Goal: Transaction & Acquisition: Purchase product/service

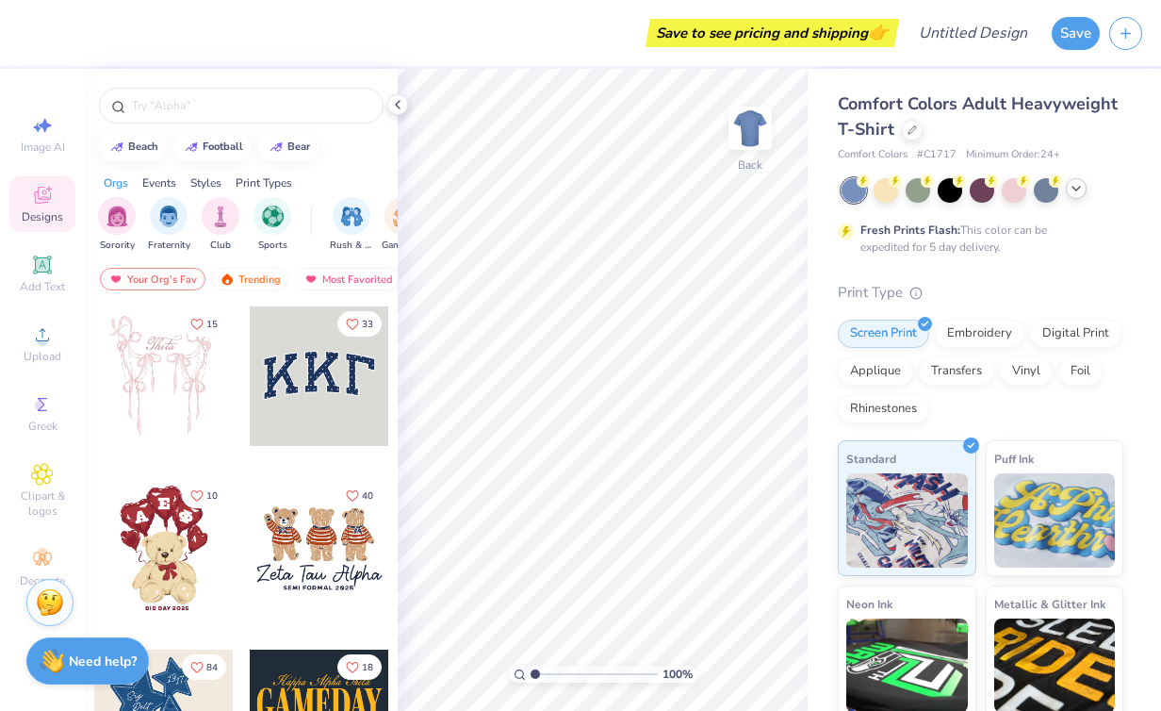
click at [1067, 193] on div at bounding box center [1076, 188] width 21 height 21
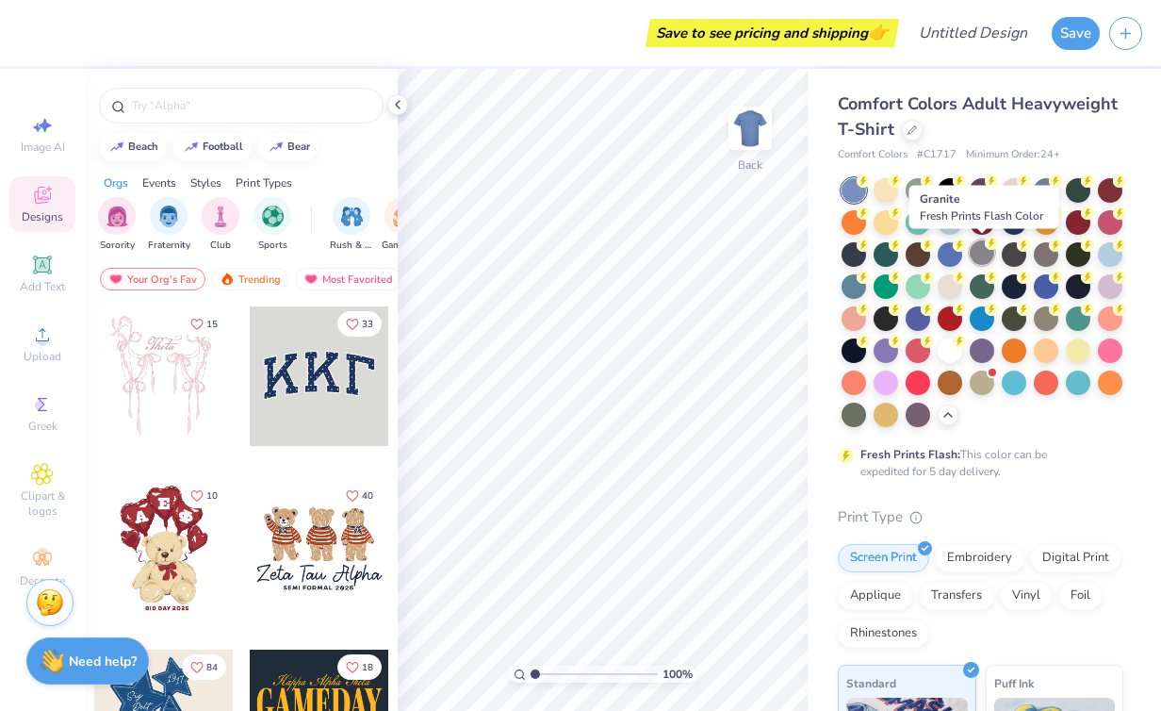
click at [982, 257] on div at bounding box center [982, 252] width 25 height 25
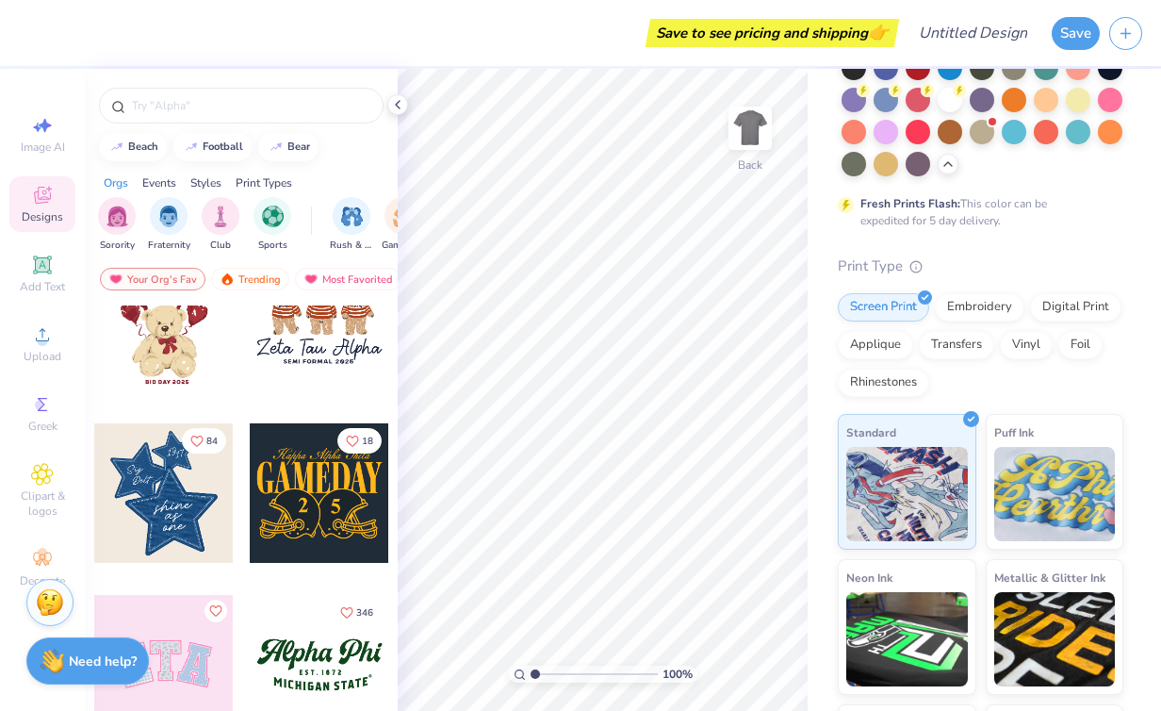
scroll to position [380, 0]
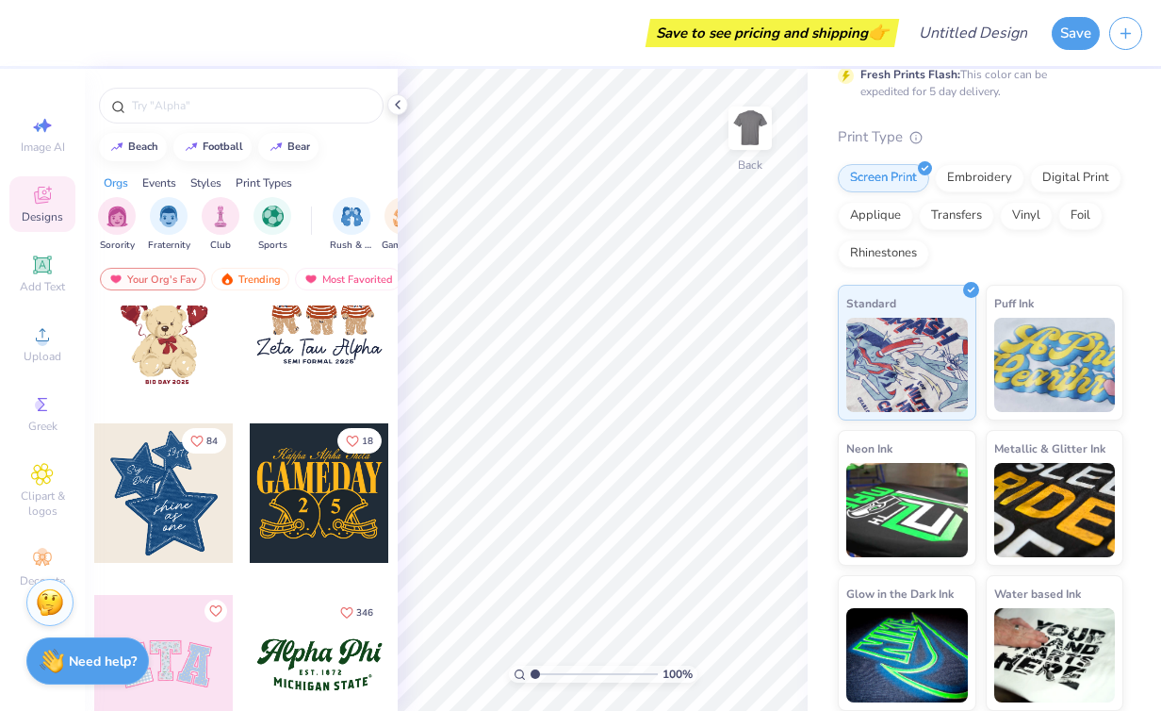
click at [1010, 90] on div "Fresh Prints Flash: This color can be expedited for 5 day delivery." at bounding box center [977, 83] width 232 height 34
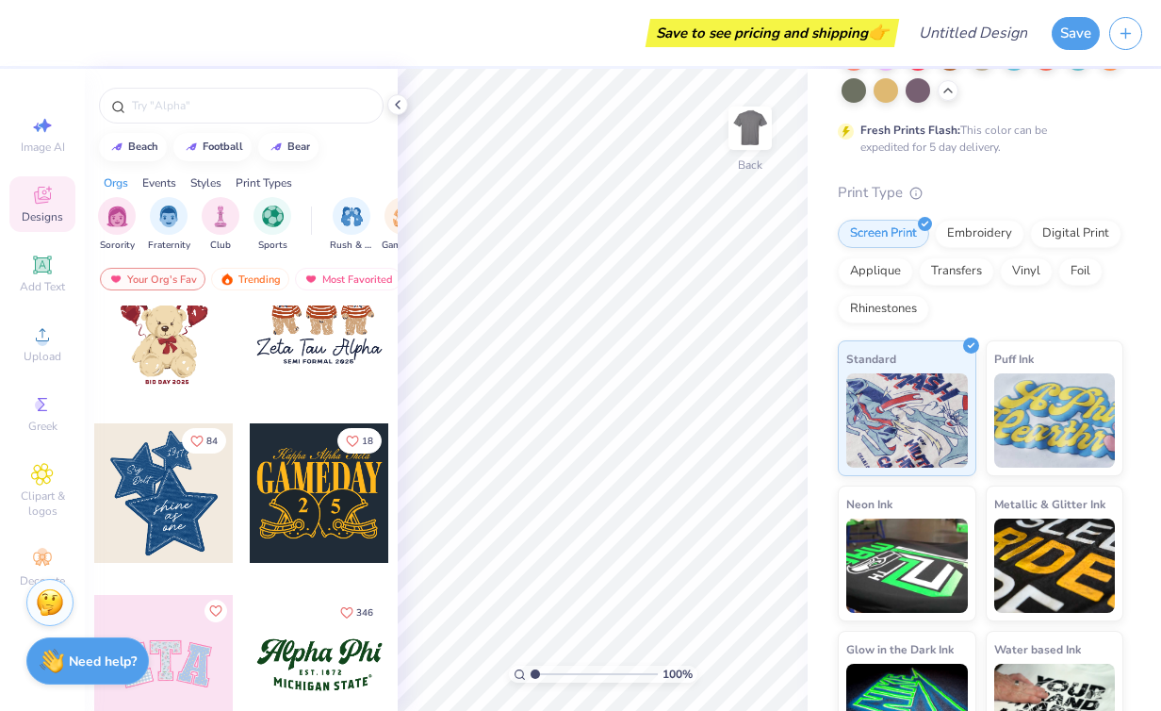
scroll to position [0, 0]
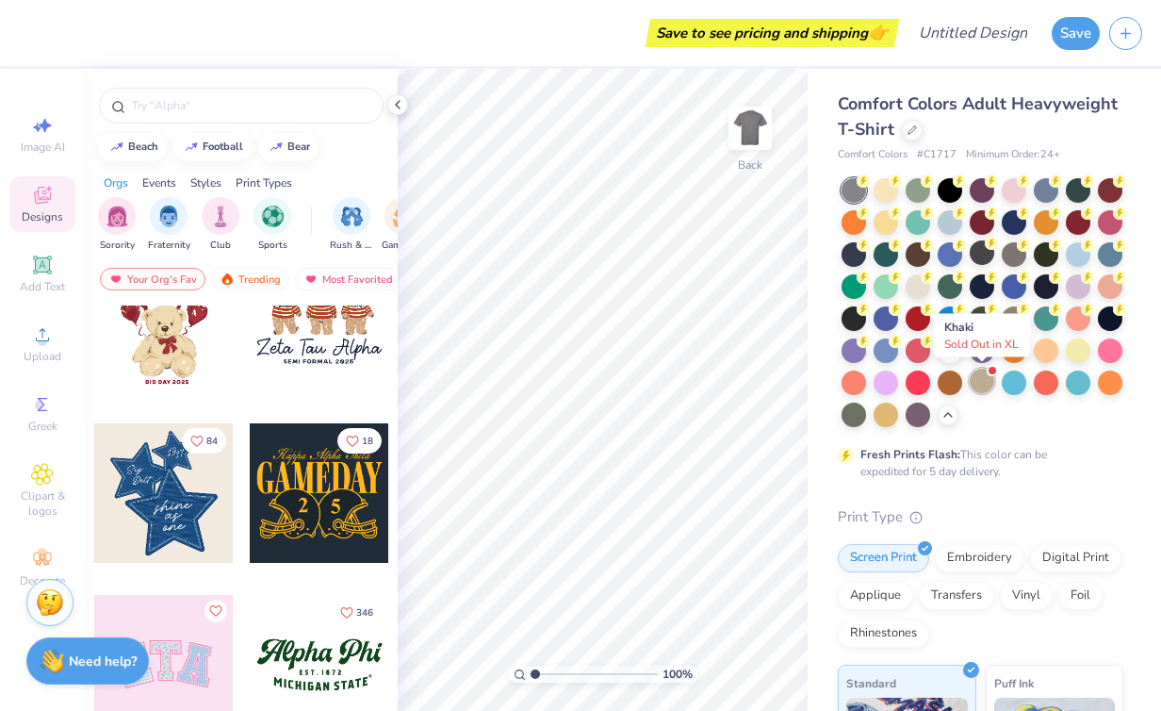
click at [986, 381] on div at bounding box center [982, 381] width 25 height 25
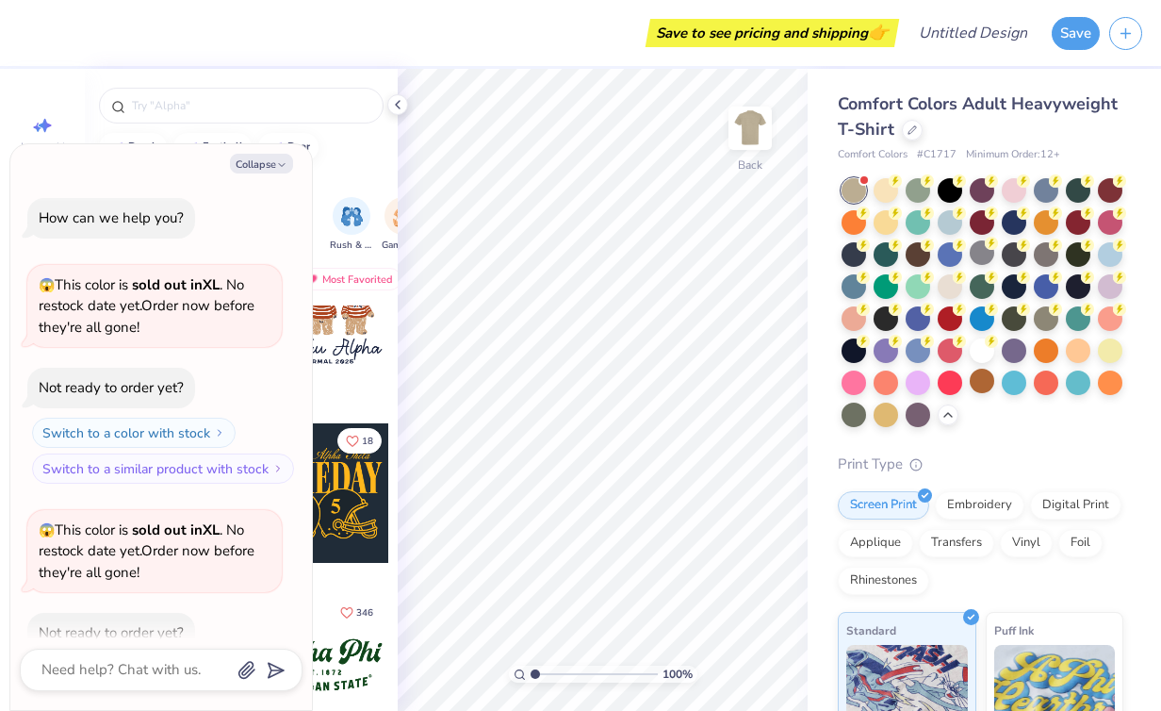
scroll to position [104, 0]
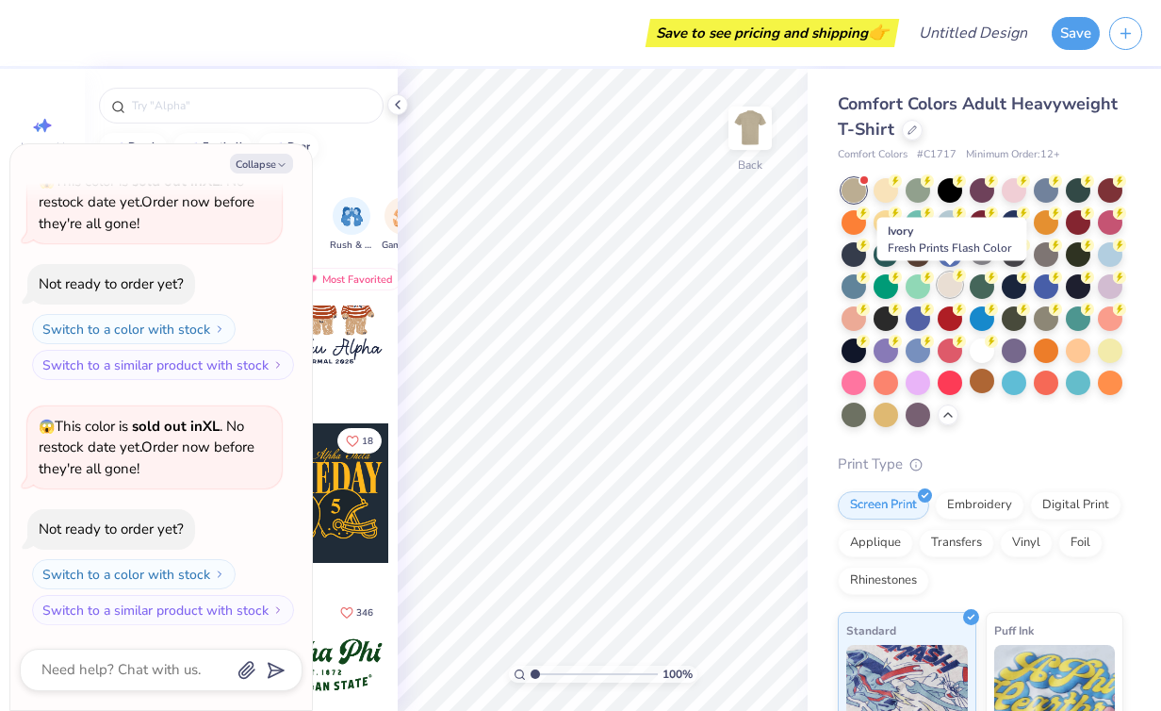
click at [951, 288] on div at bounding box center [950, 284] width 25 height 25
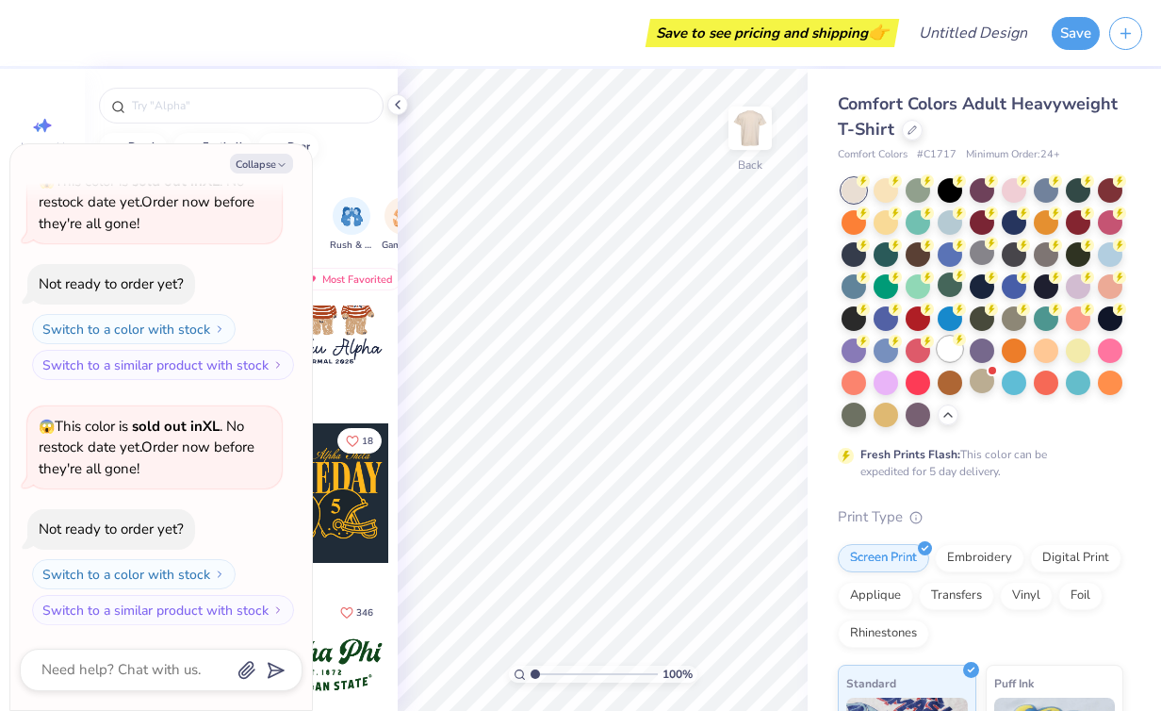
click at [938, 351] on div at bounding box center [950, 349] width 25 height 25
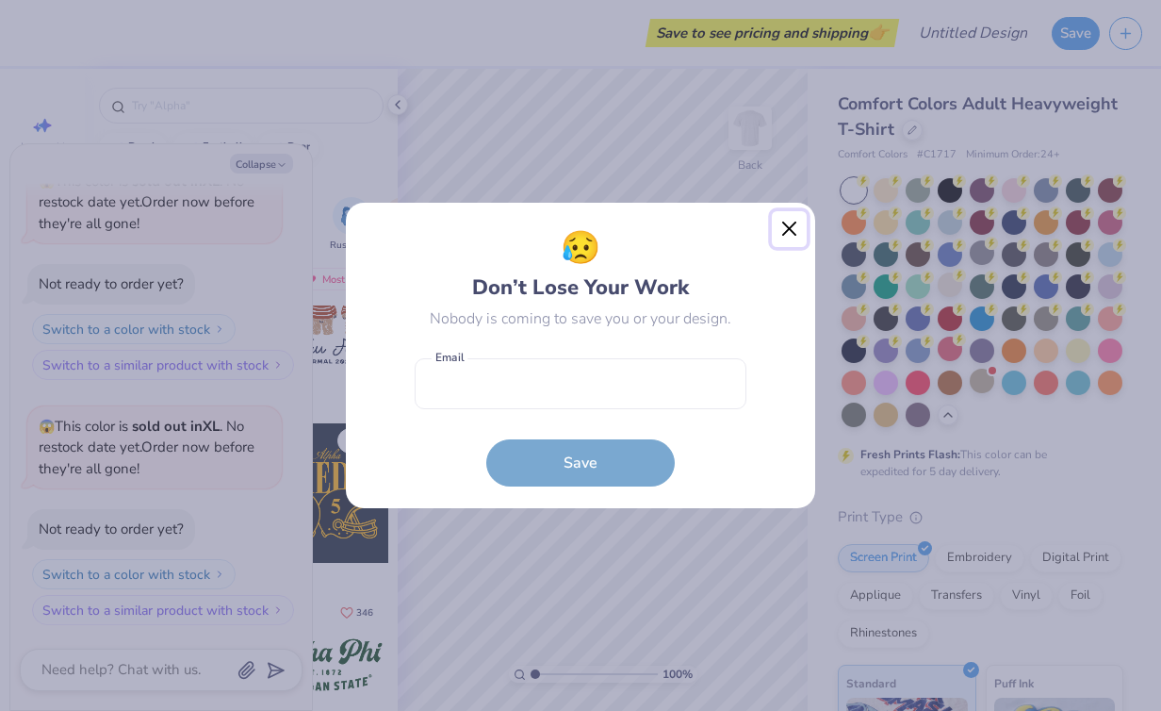
click at [785, 230] on button "Close" at bounding box center [790, 229] width 36 height 36
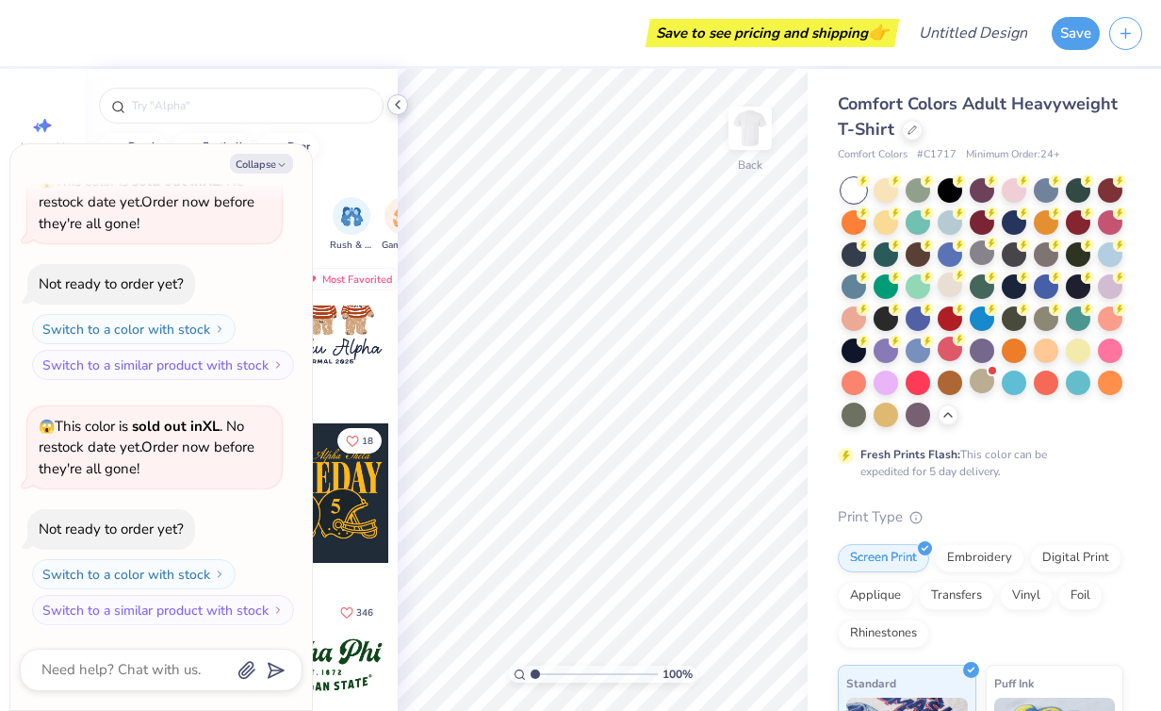
click at [402, 105] on icon at bounding box center [397, 104] width 15 height 15
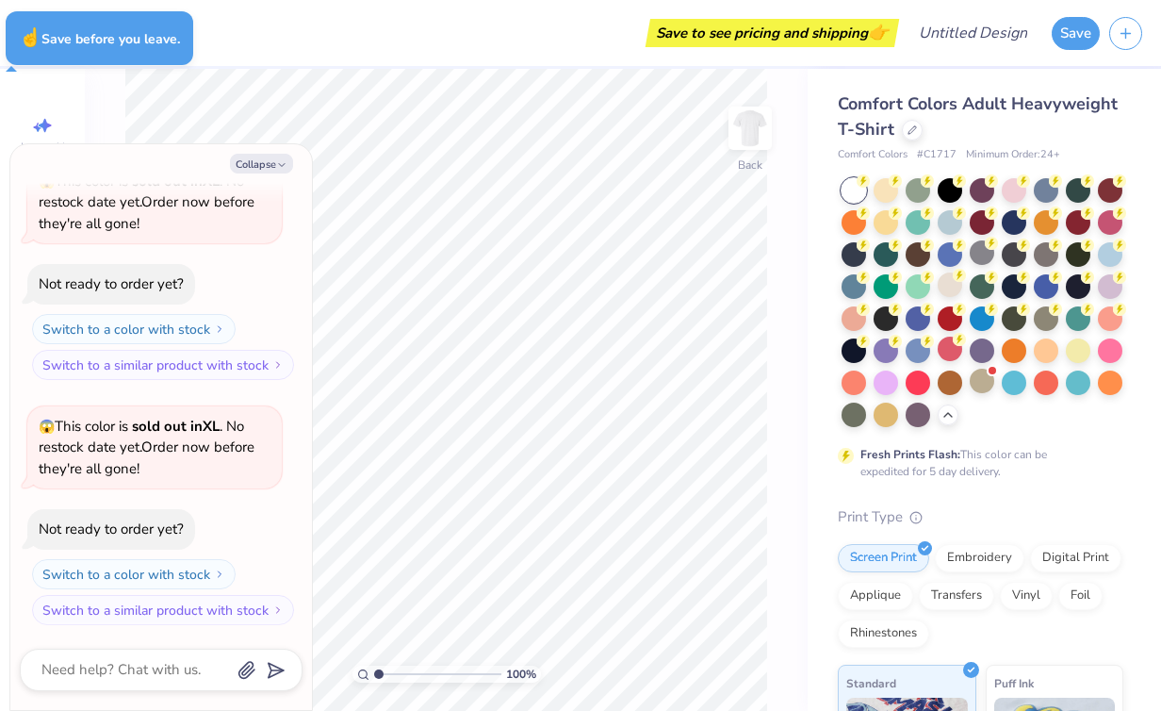
type textarea "x"
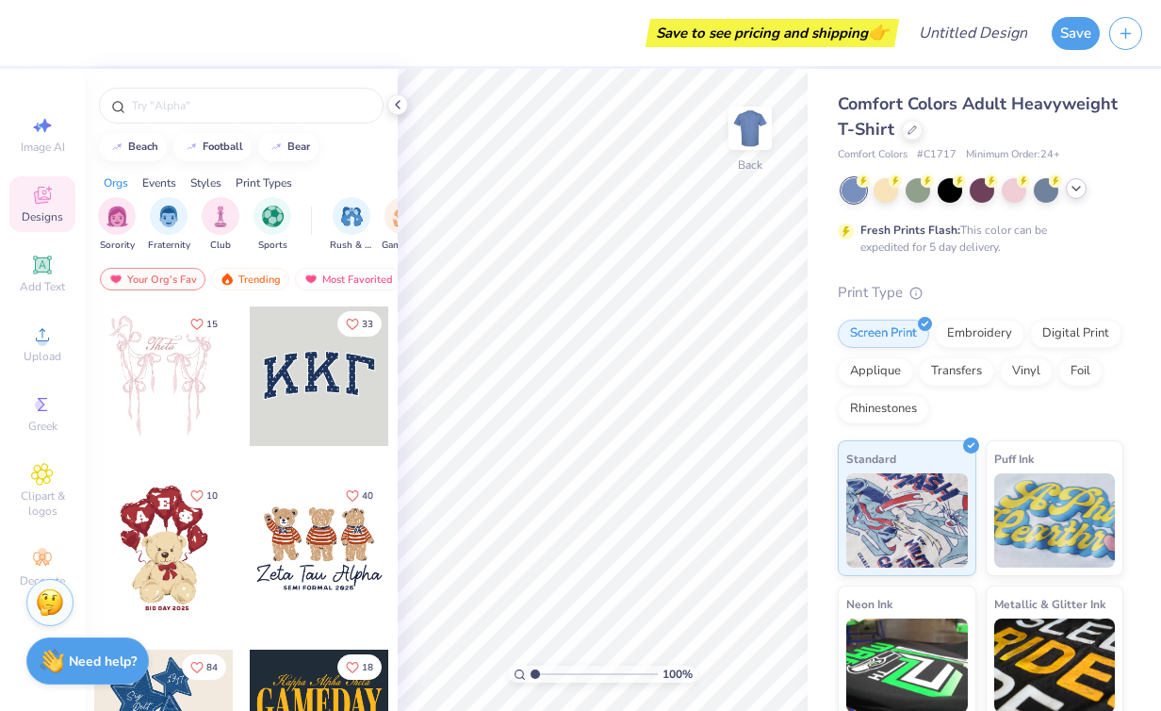
click at [1081, 189] on icon at bounding box center [1076, 188] width 15 height 15
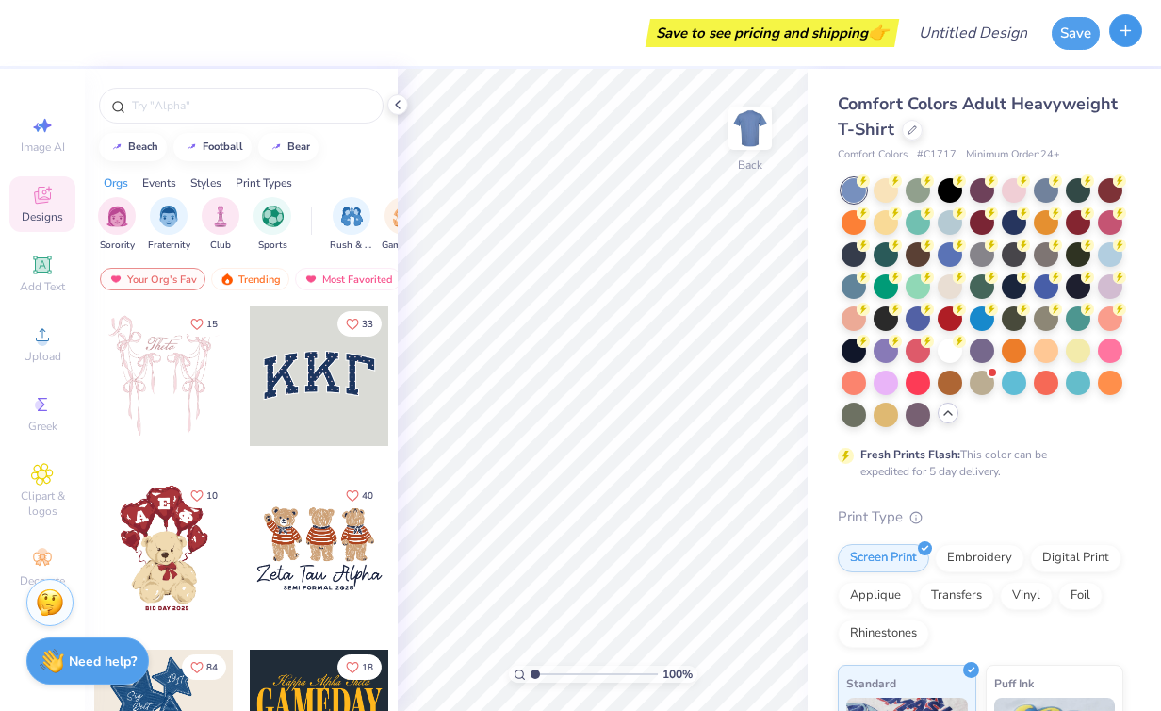
click at [1130, 40] on button "button" at bounding box center [1125, 30] width 33 height 33
click at [913, 131] on icon at bounding box center [912, 127] width 9 height 9
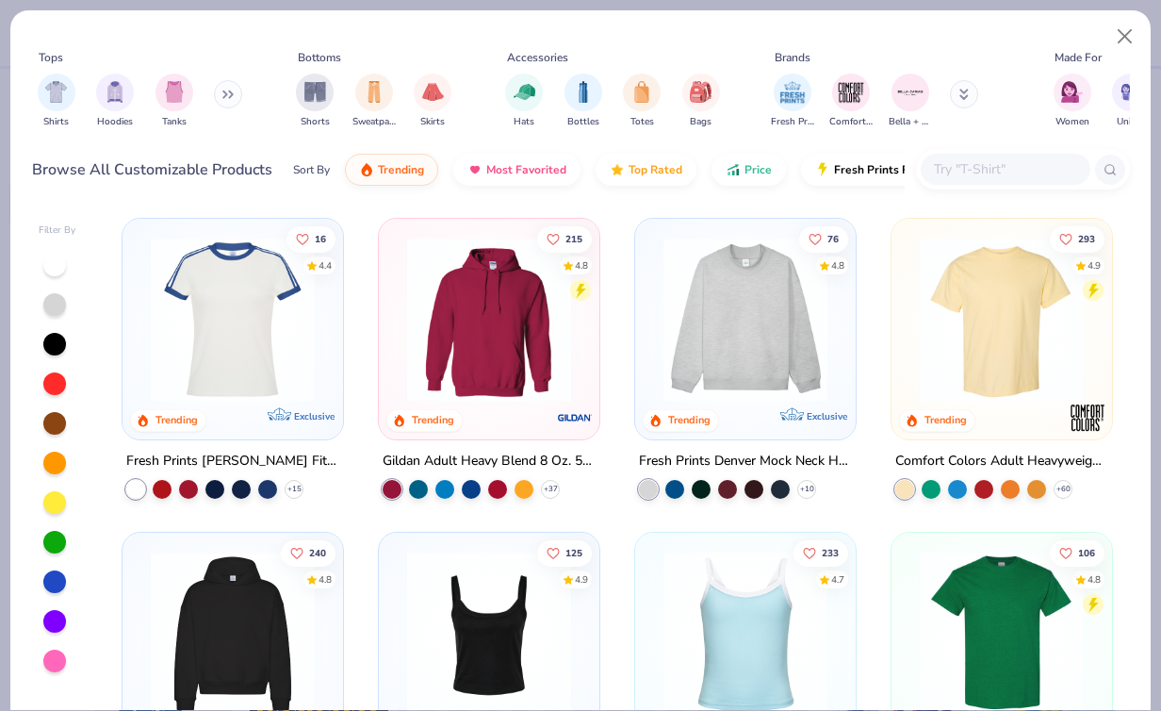
click at [1011, 389] on img at bounding box center [1002, 320] width 183 height 164
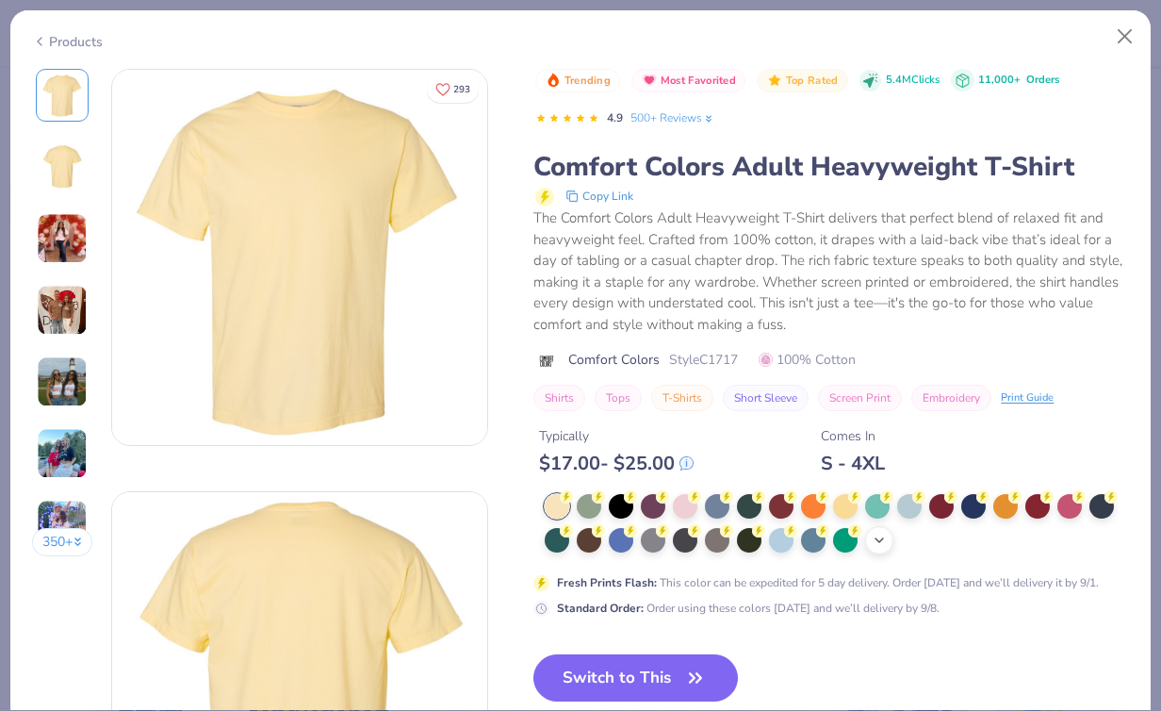
click at [881, 539] on icon at bounding box center [879, 540] width 15 height 15
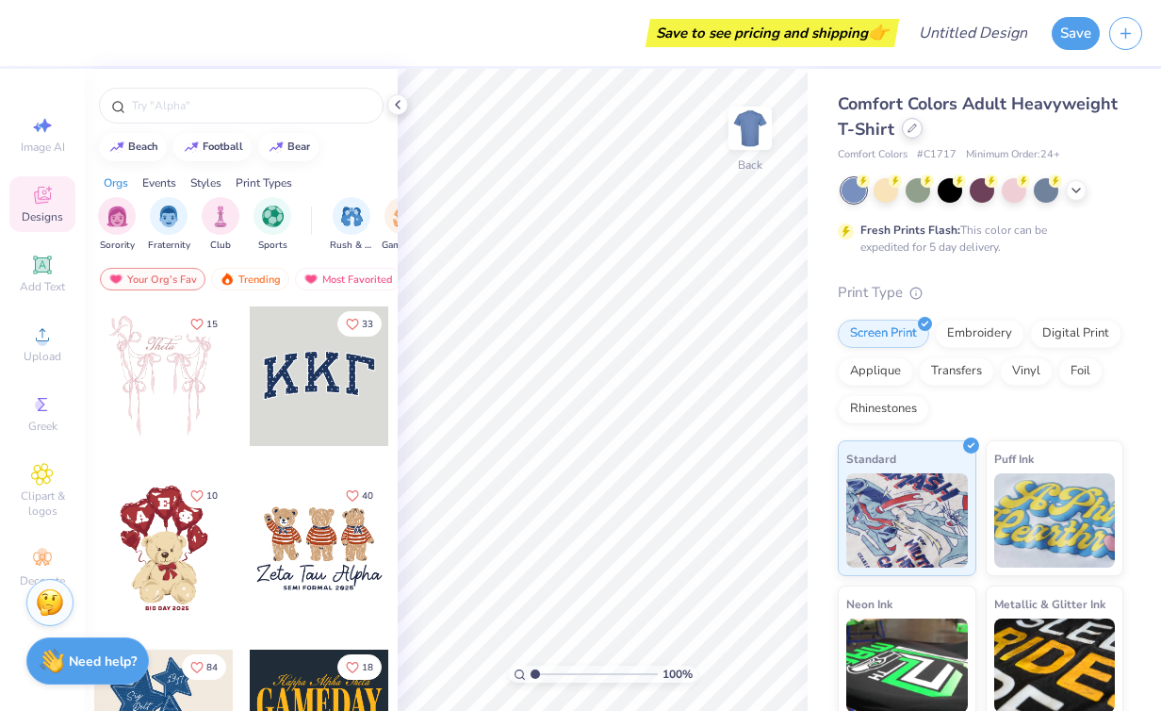
click at [909, 135] on div at bounding box center [912, 128] width 21 height 21
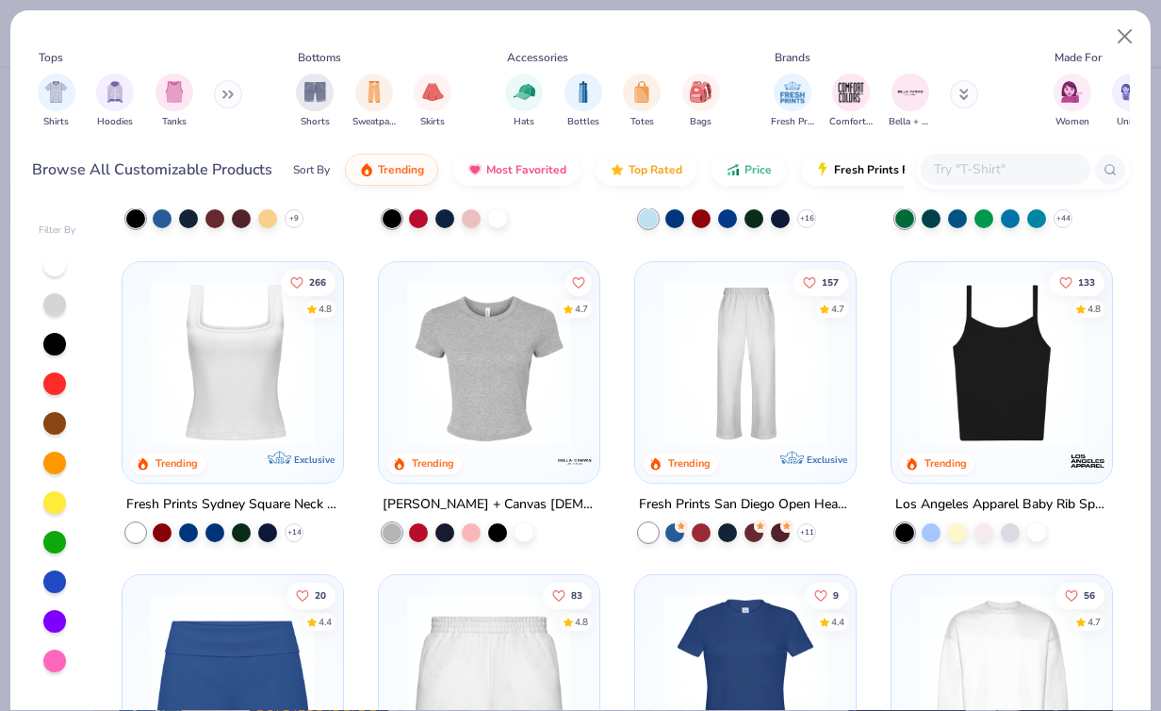
scroll to position [356, 0]
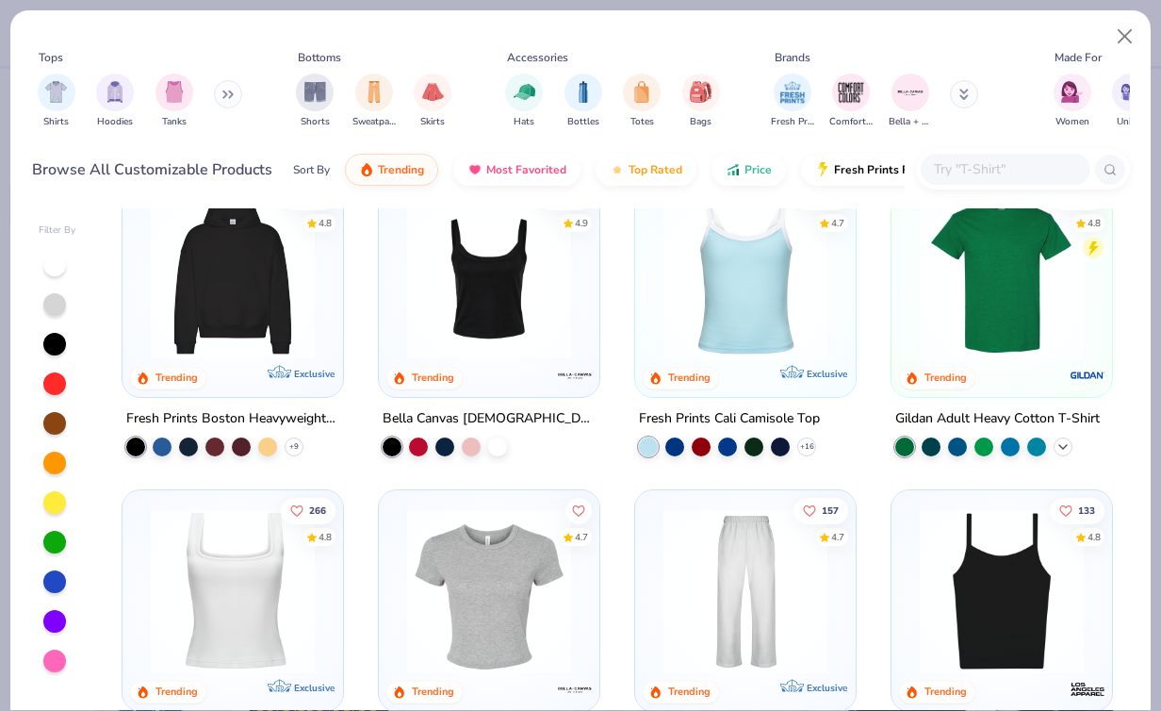
click at [1063, 443] on icon at bounding box center [1063, 445] width 15 height 15
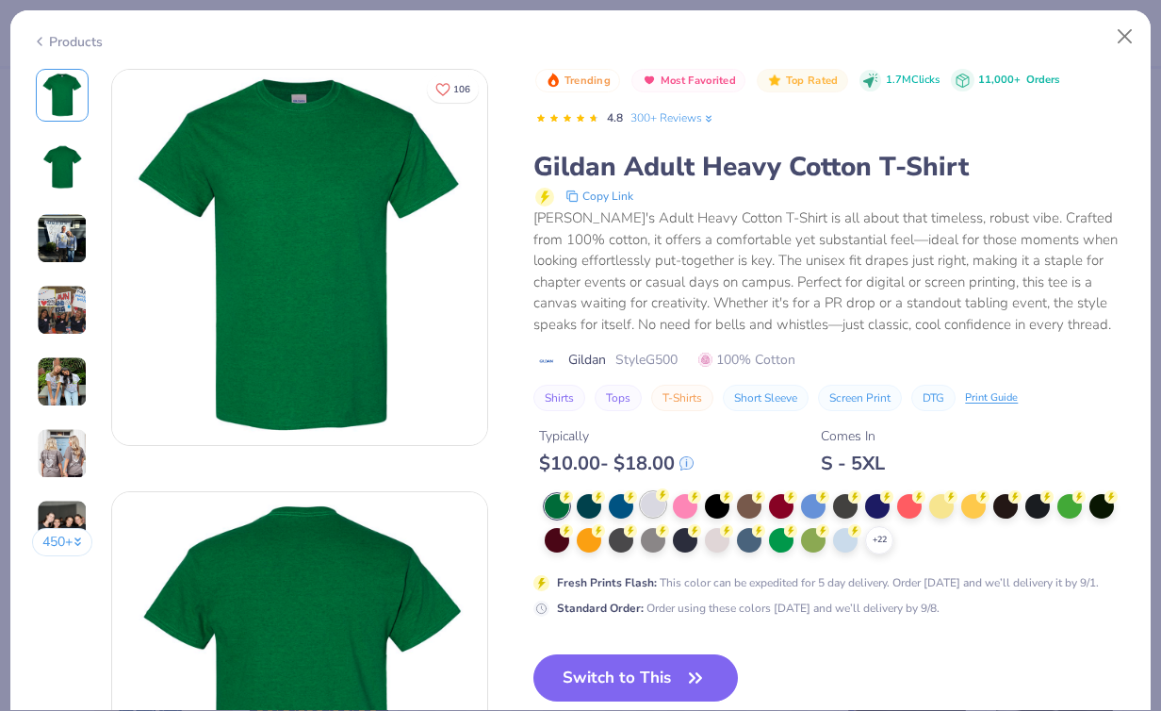
click at [650, 503] on div at bounding box center [653, 504] width 25 height 25
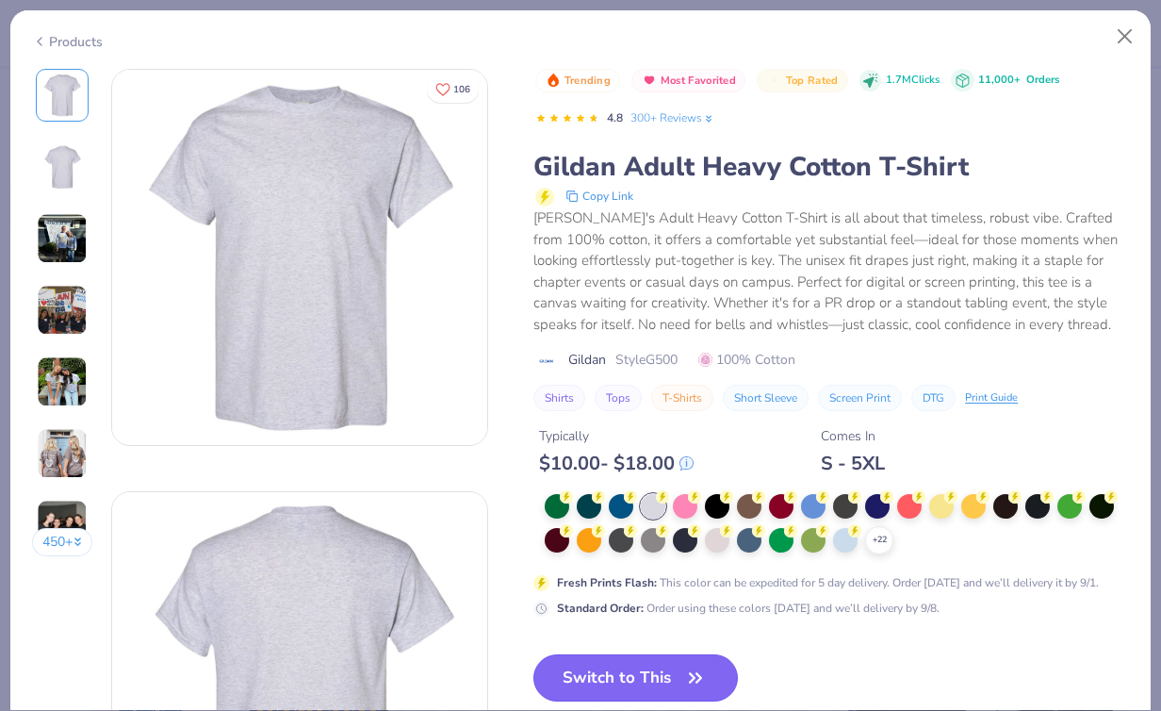
click at [677, 684] on button "Switch to This" at bounding box center [636, 677] width 205 height 47
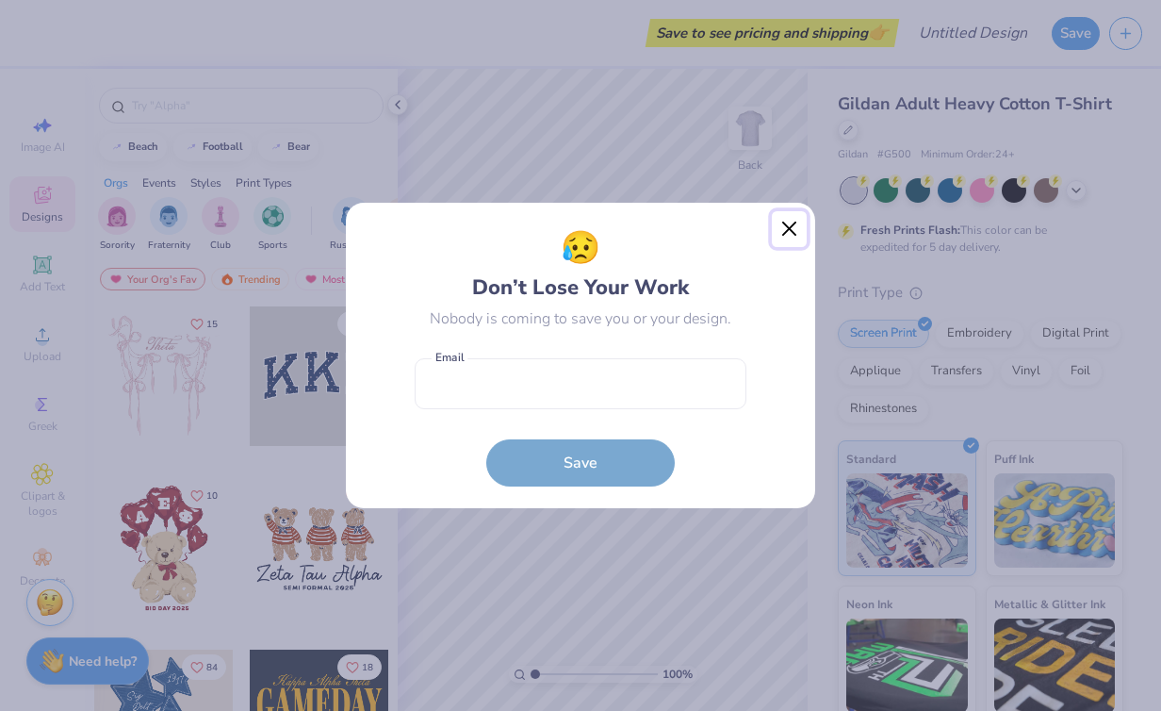
click at [785, 226] on button "Close" at bounding box center [790, 229] width 36 height 36
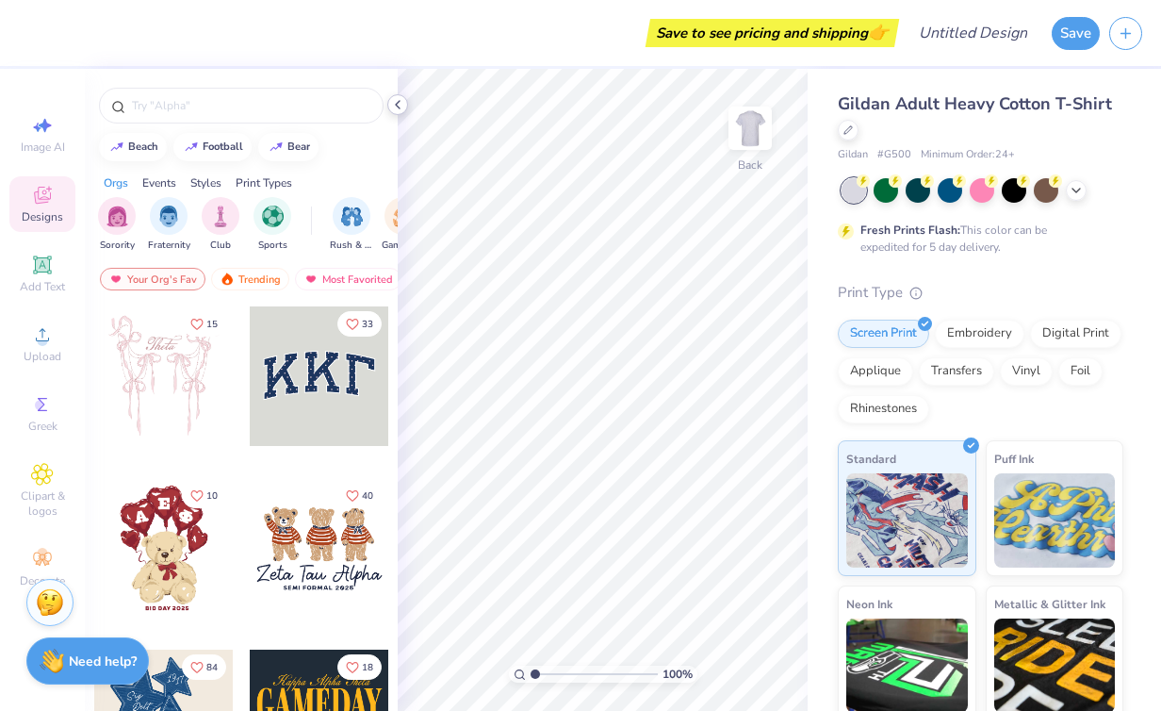
click at [396, 106] on icon at bounding box center [397, 104] width 15 height 15
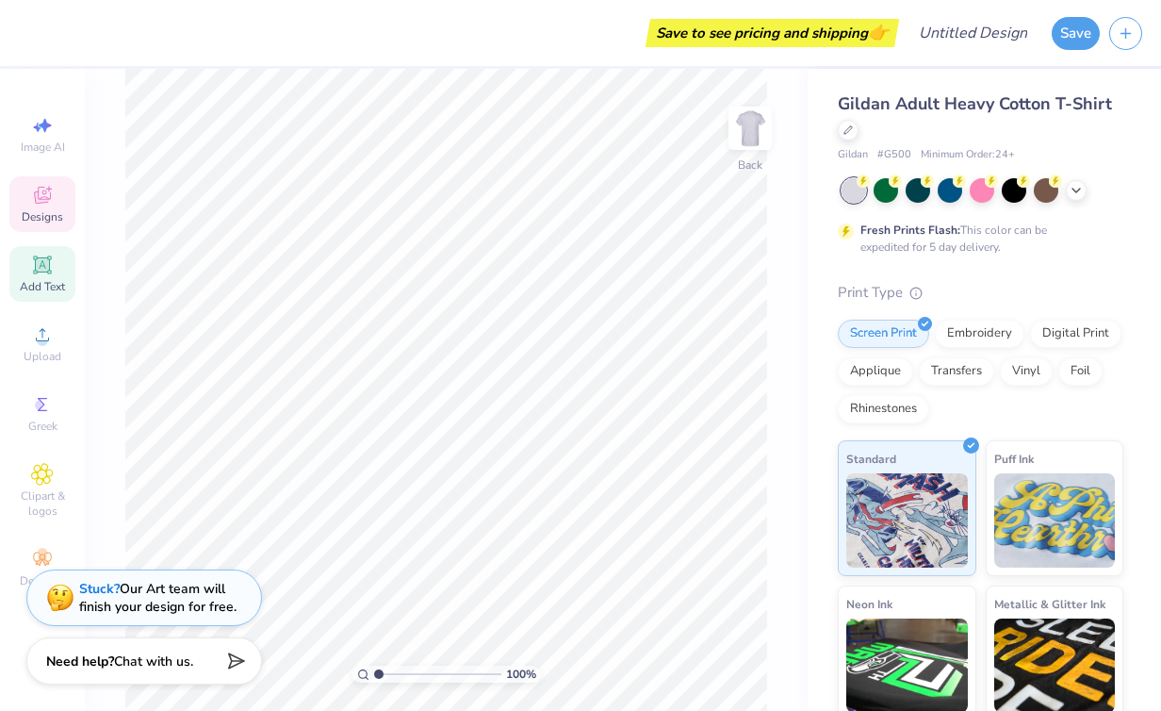
click at [47, 267] on icon at bounding box center [42, 264] width 14 height 14
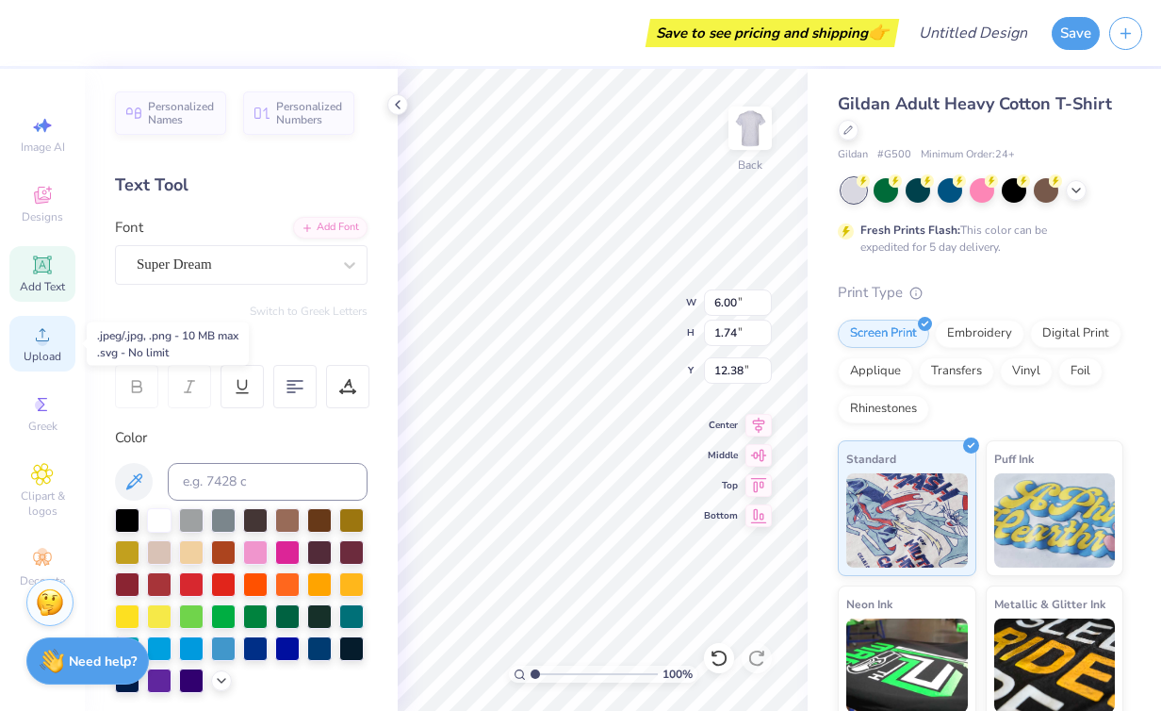
click at [45, 337] on circle at bounding box center [42, 341] width 10 height 10
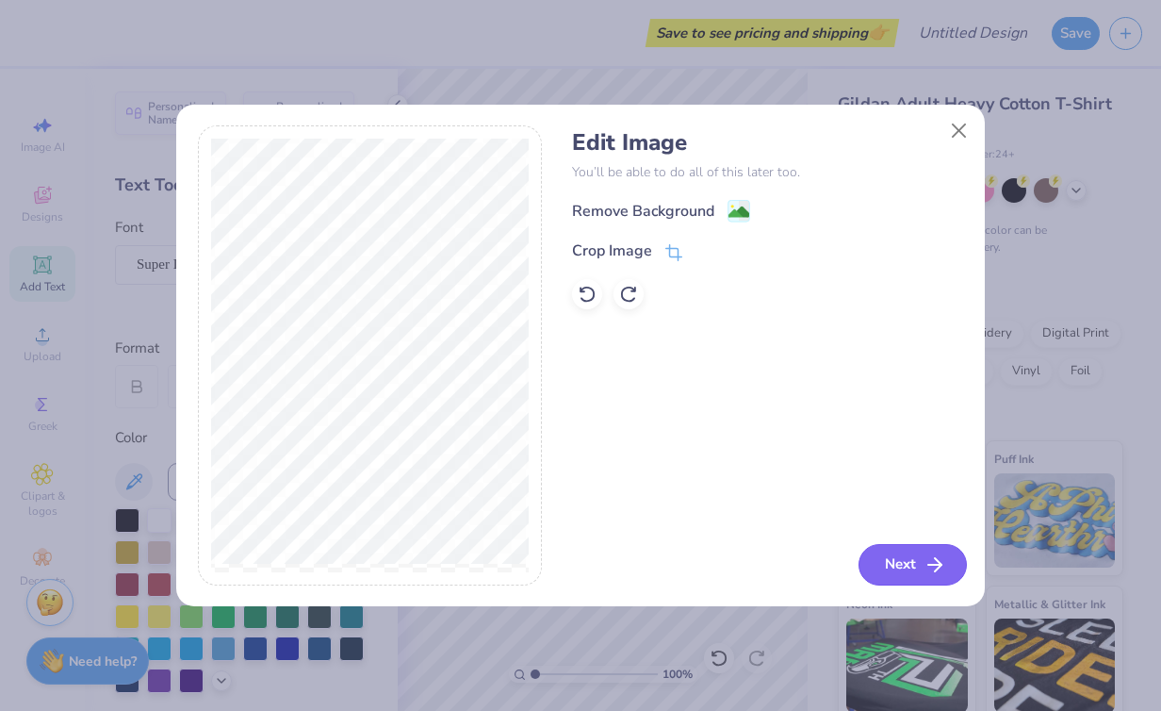
click at [911, 560] on button "Next" at bounding box center [913, 564] width 108 height 41
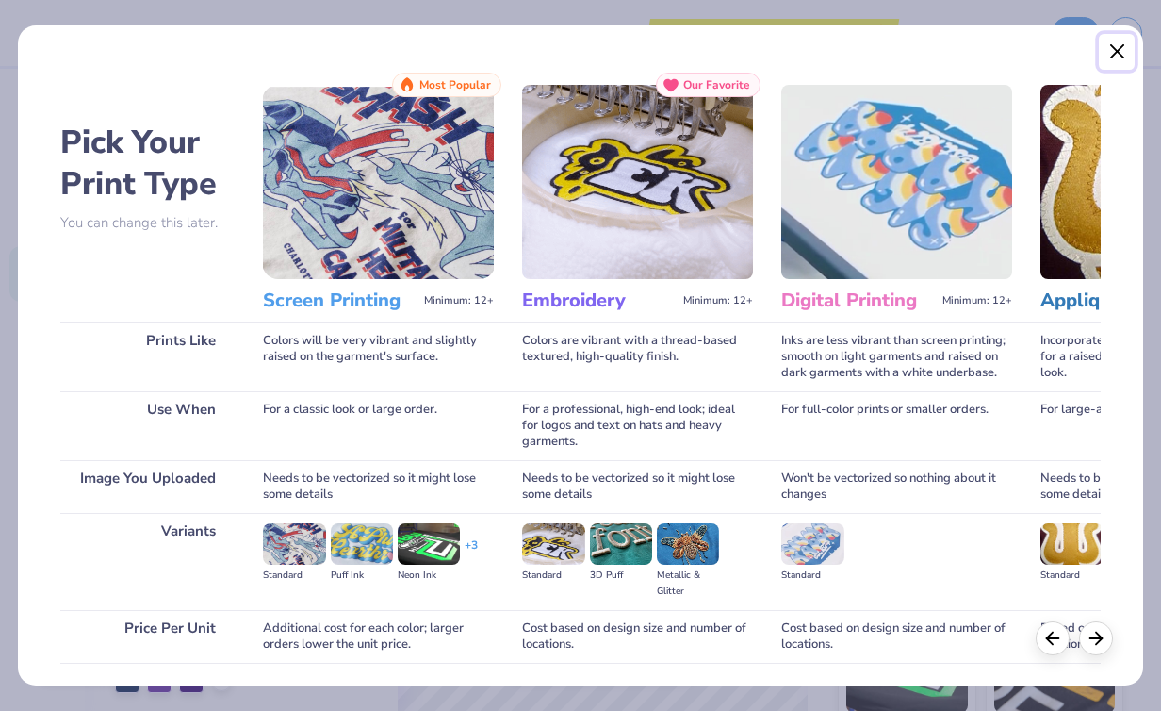
click at [1112, 64] on button "Close" at bounding box center [1117, 52] width 36 height 36
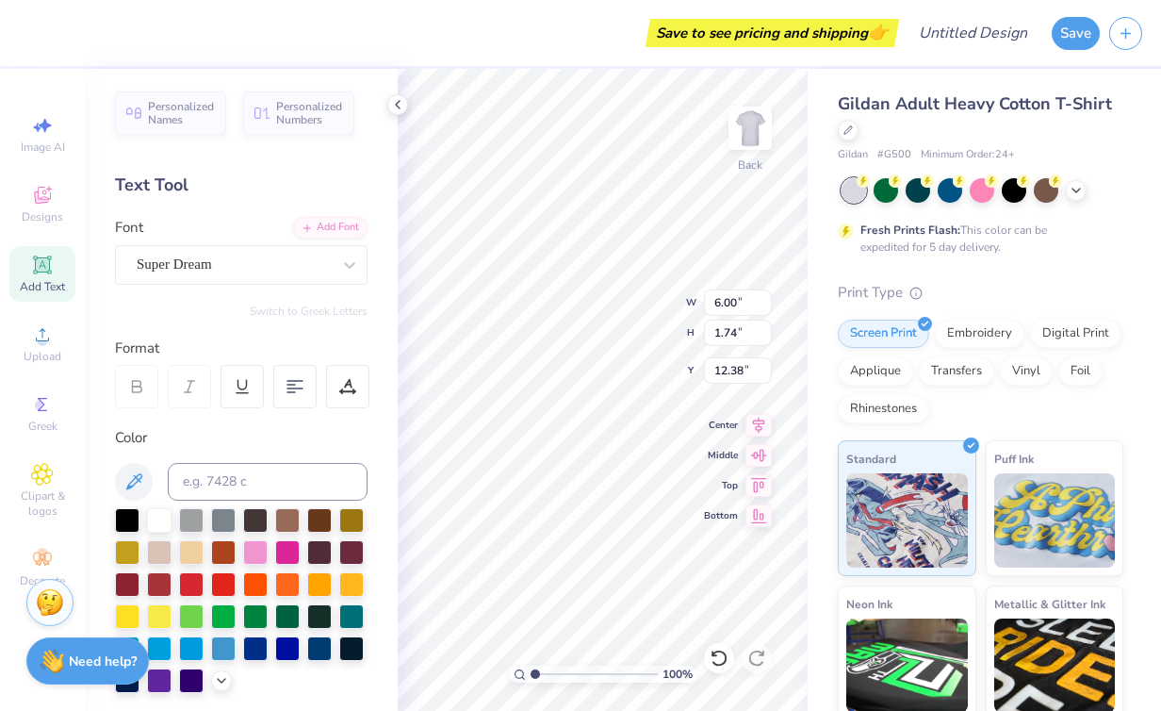
type textarea "T"
click at [41, 341] on circle at bounding box center [42, 341] width 10 height 10
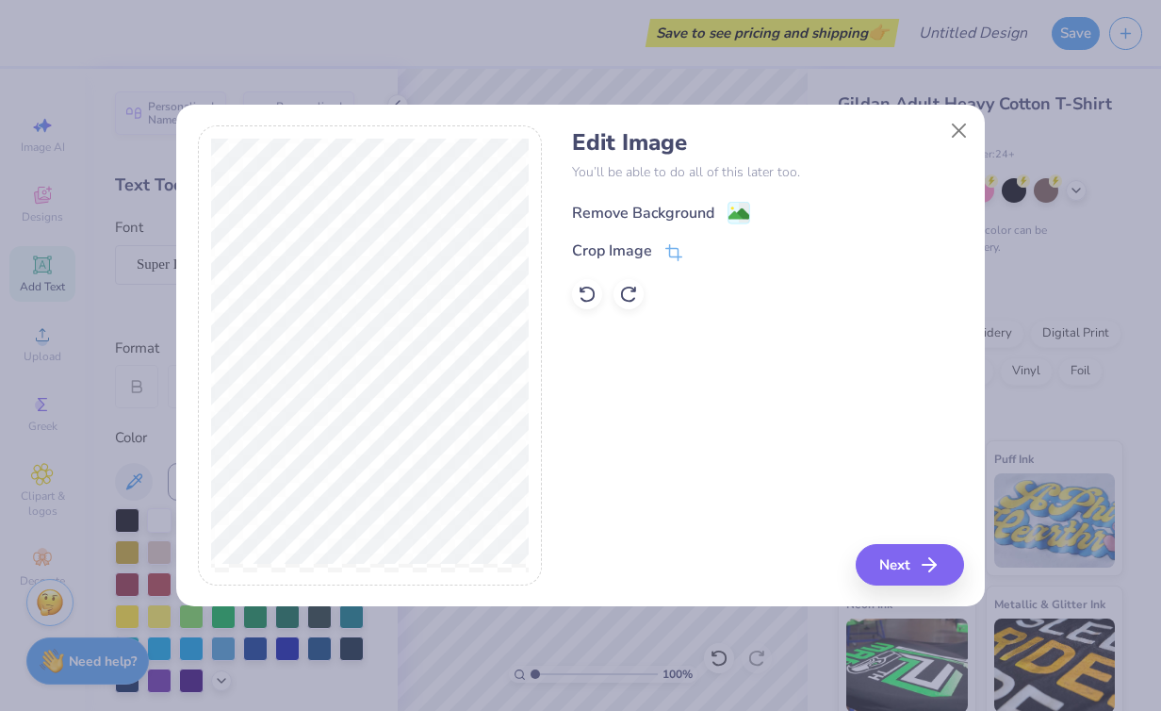
click at [733, 204] on g at bounding box center [740, 213] width 23 height 23
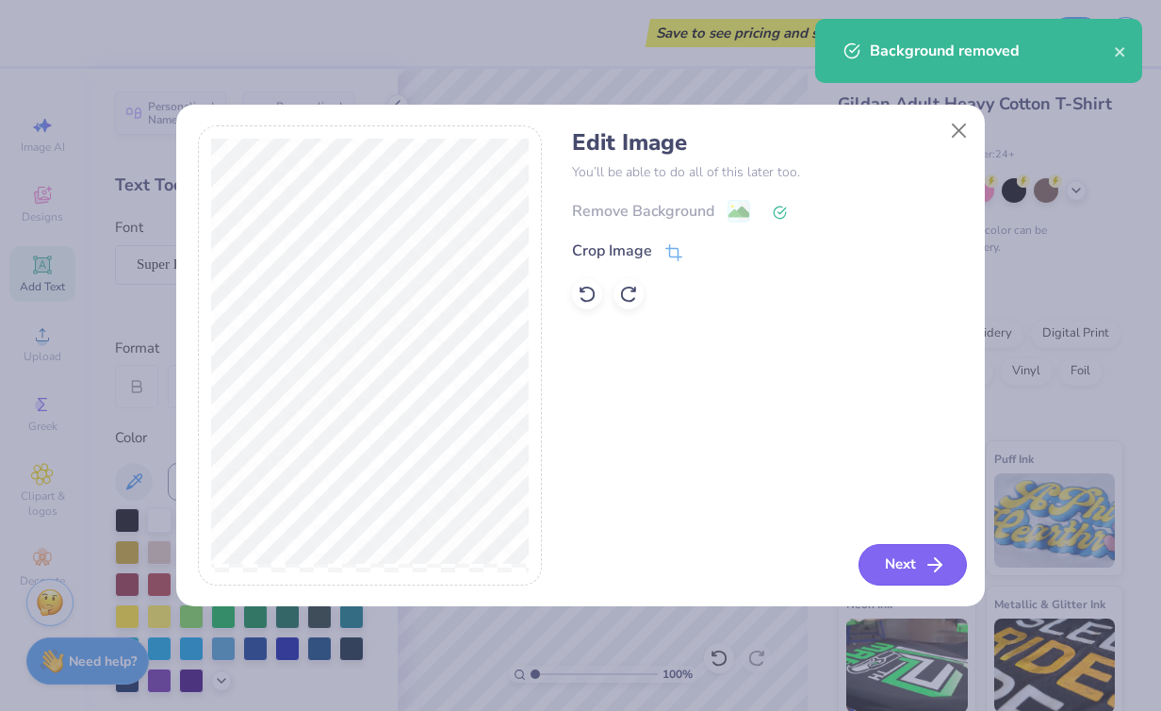
click at [911, 567] on button "Next" at bounding box center [913, 564] width 108 height 41
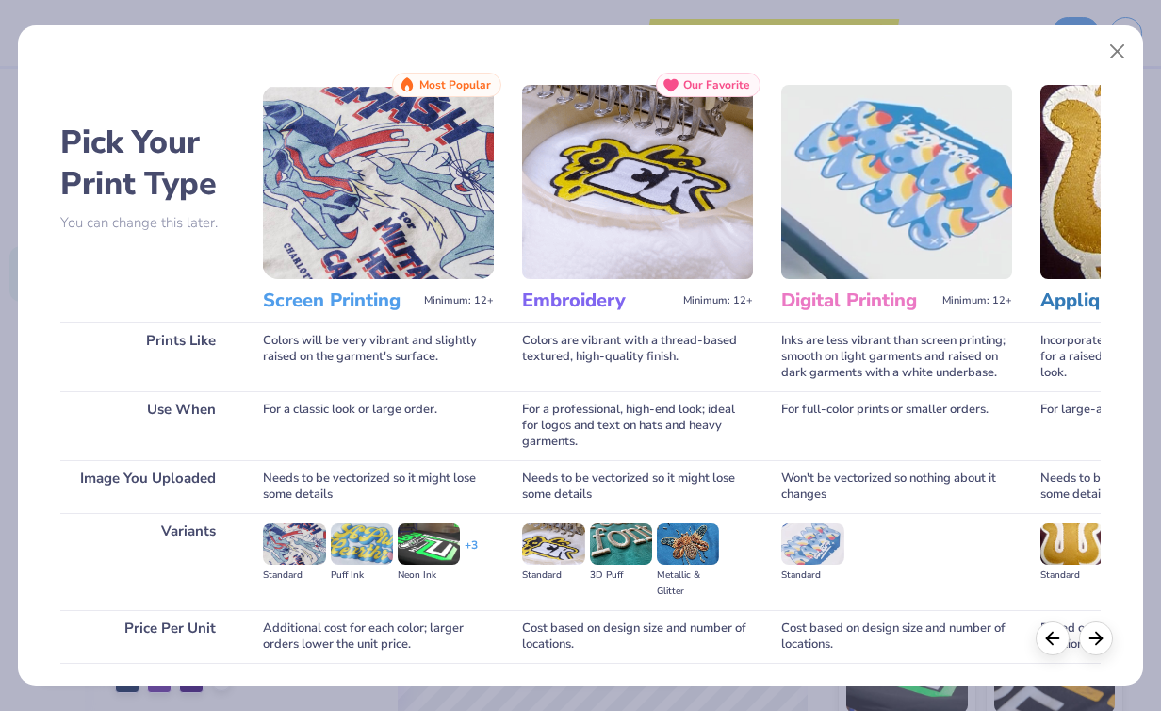
scroll to position [0, 18]
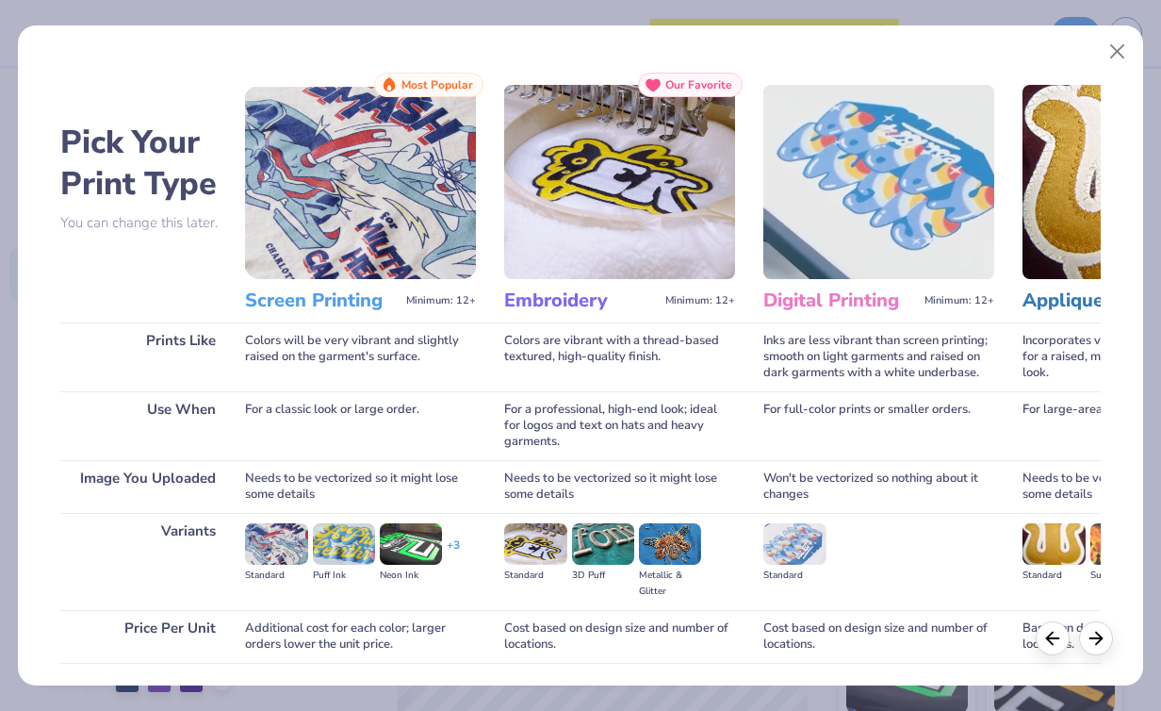
click at [344, 315] on div "Screen Printing Minimum: 12+" at bounding box center [360, 300] width 231 height 43
click at [351, 304] on h3 "Screen Printing" at bounding box center [322, 300] width 154 height 25
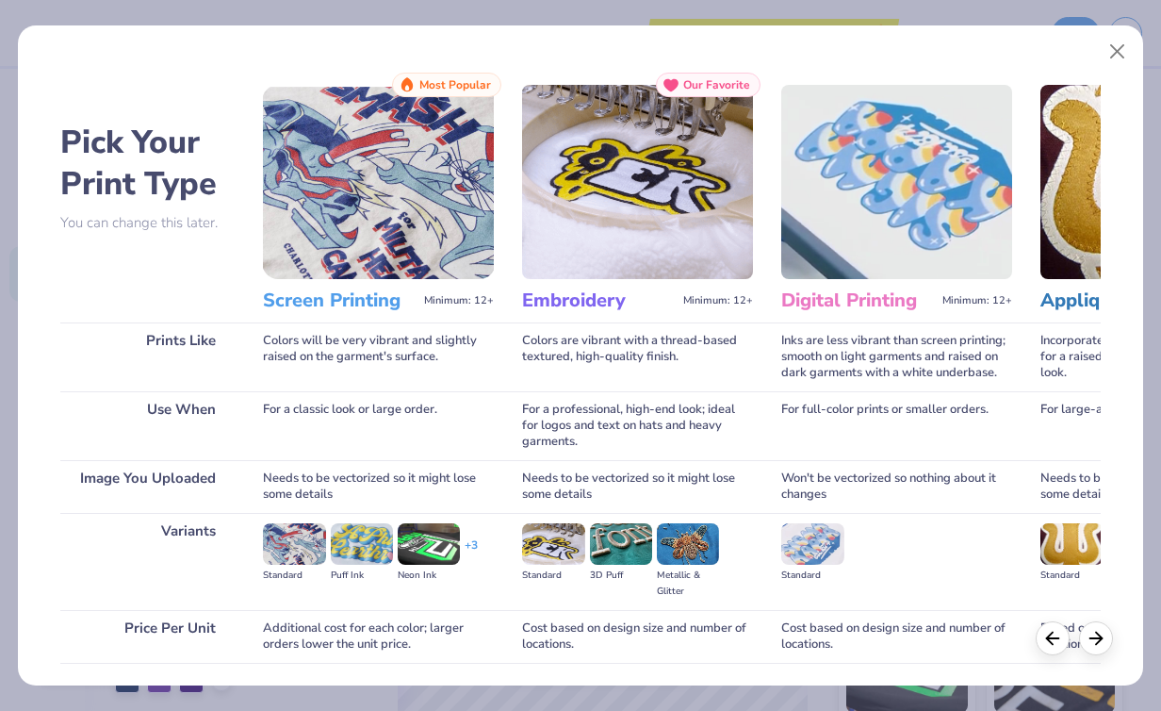
click at [402, 188] on img at bounding box center [378, 182] width 231 height 194
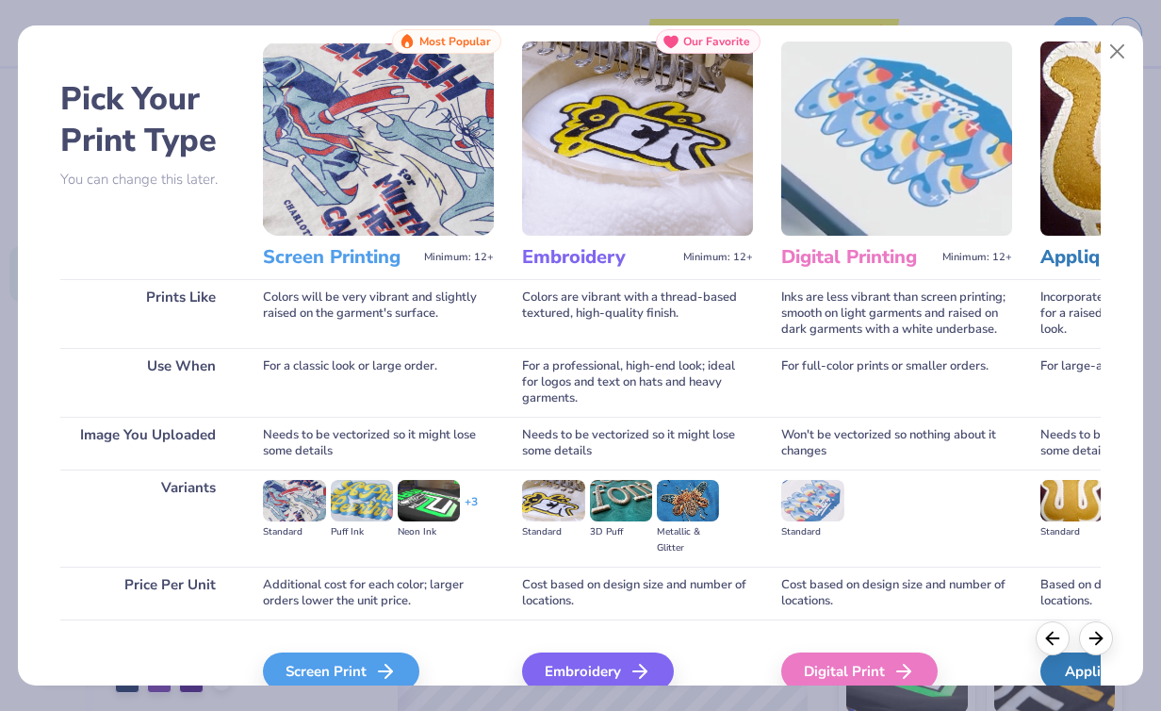
scroll to position [135, 0]
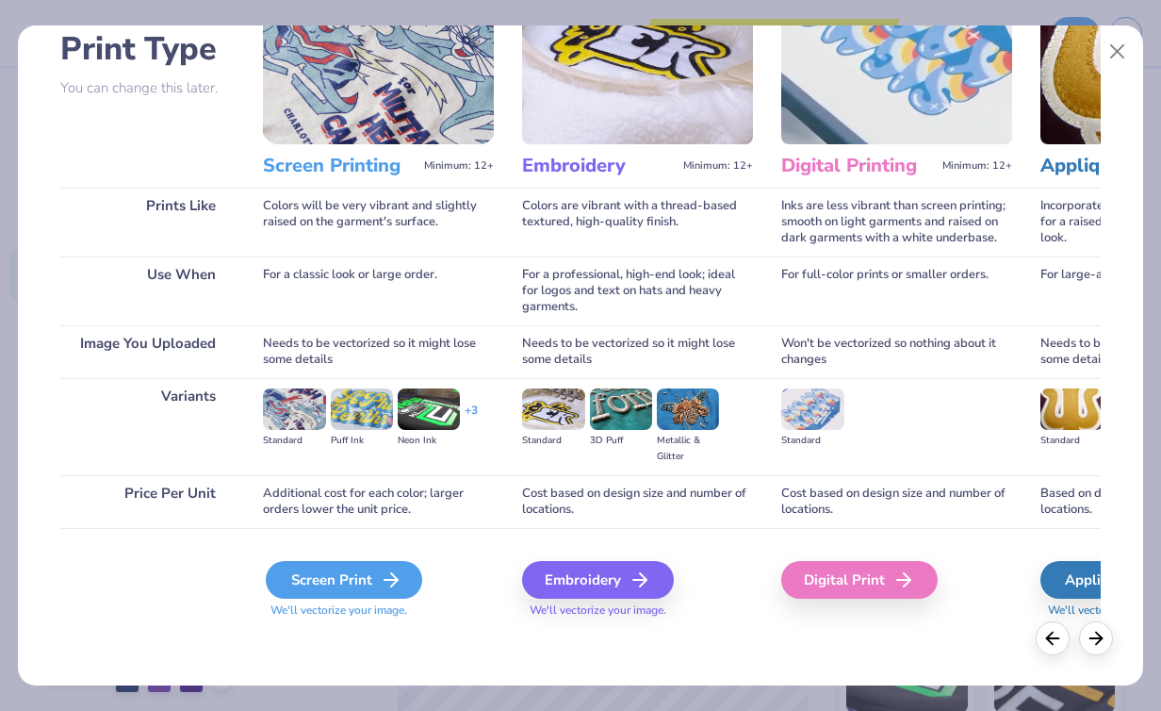
click at [381, 573] on icon at bounding box center [391, 579] width 23 height 23
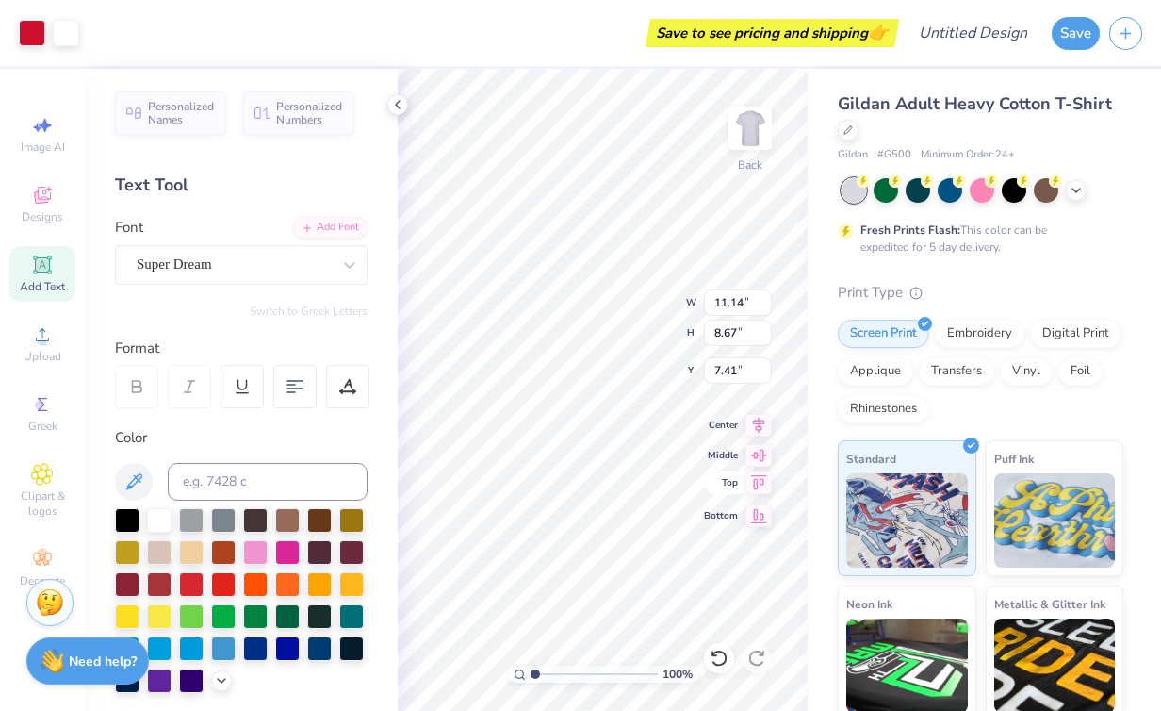
type input "11.14"
type input "8.67"
type input "3.52"
type input "10.73"
type input "8.35"
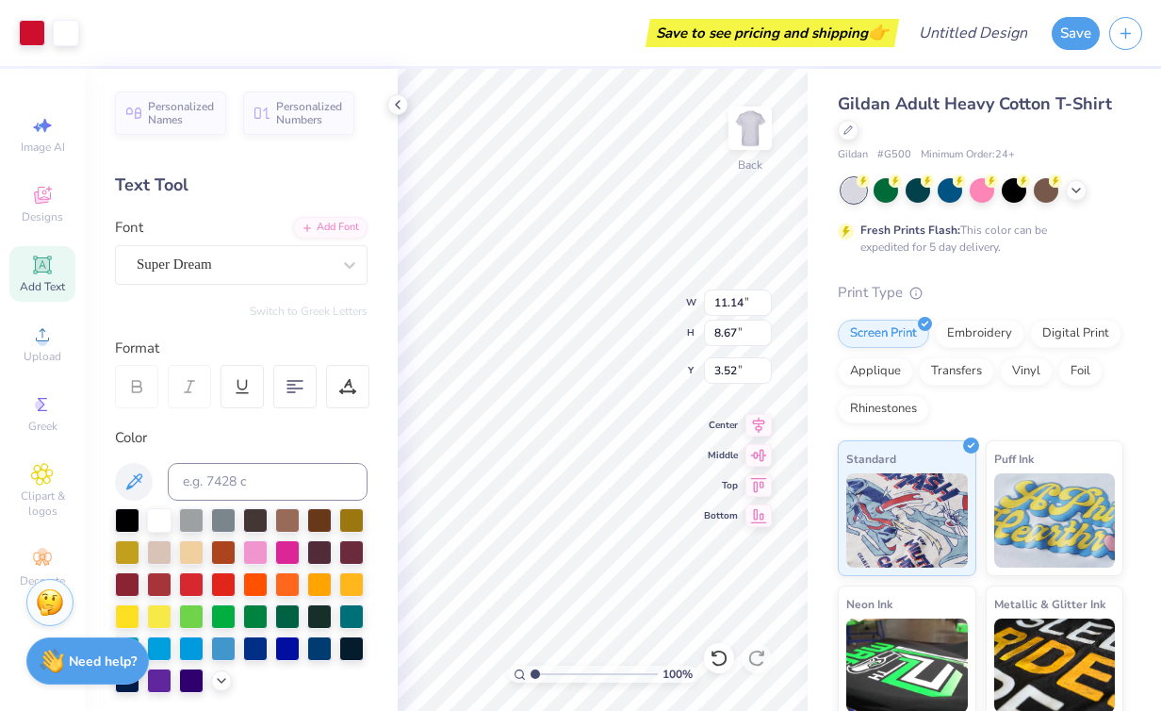
type input "3.53"
click at [968, 31] on input "Design Title" at bounding box center [996, 33] width 92 height 38
type input "commons"
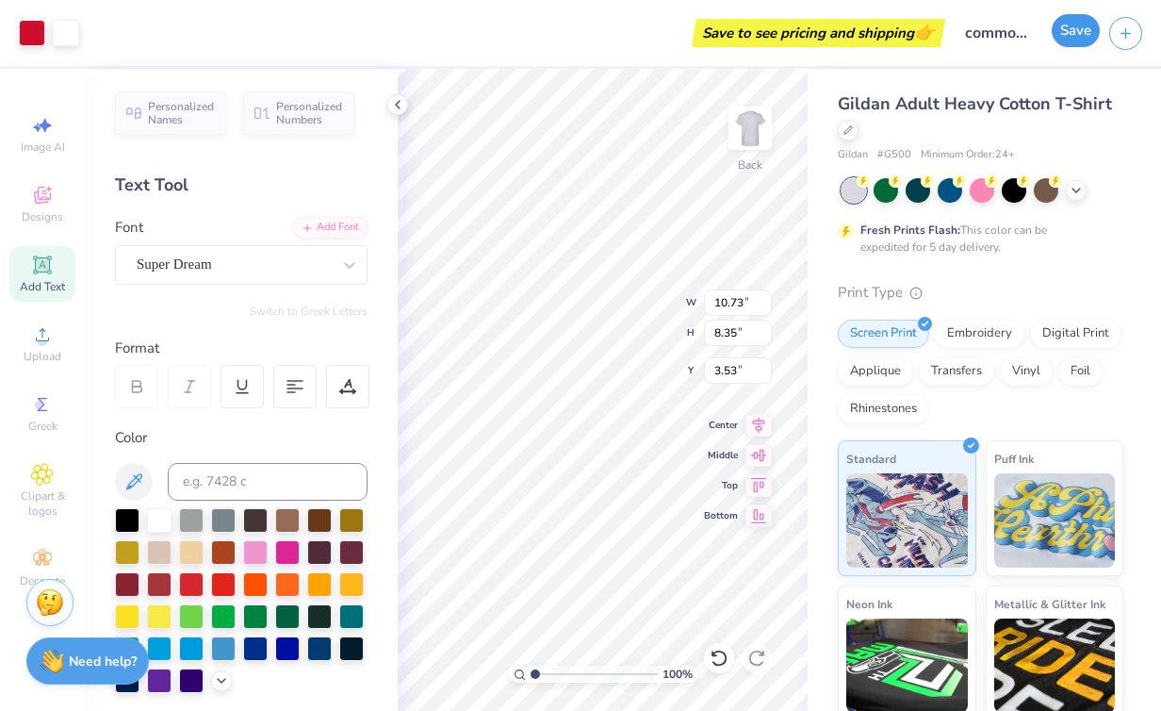
click at [1085, 39] on button "Save" at bounding box center [1076, 30] width 48 height 33
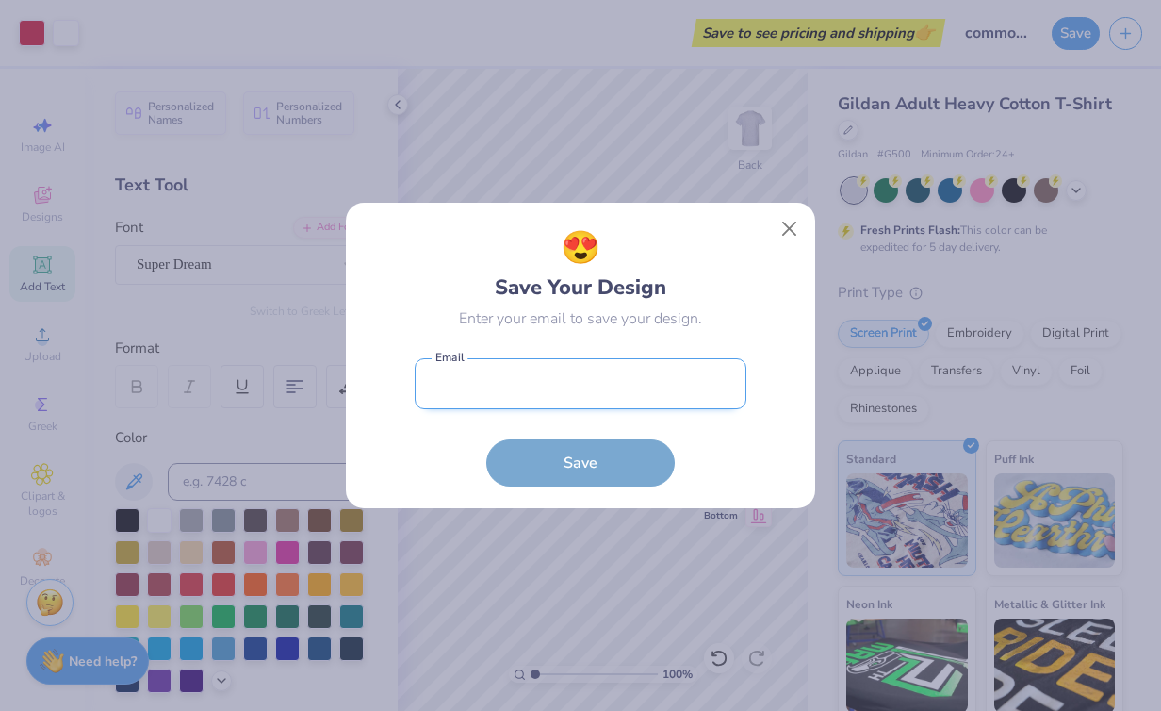
click at [626, 362] on input "email" at bounding box center [581, 384] width 332 height 52
type input "meredithgilbert543@gmail.com"
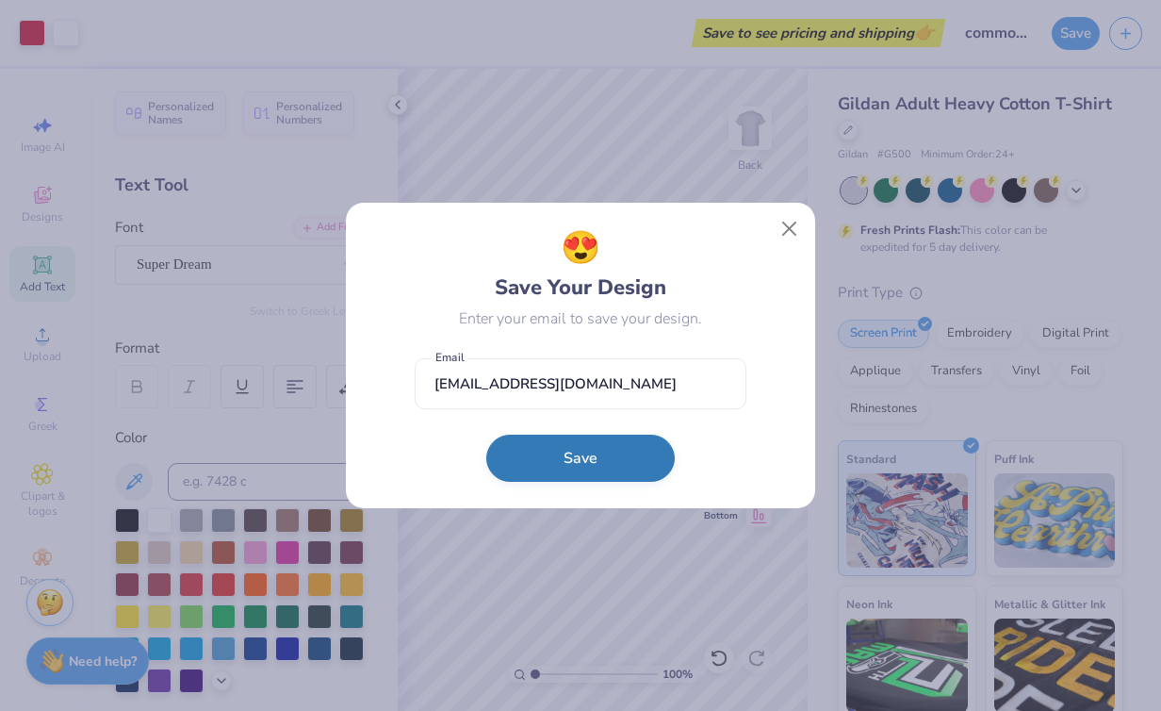
click at [579, 462] on button "Save" at bounding box center [580, 458] width 189 height 47
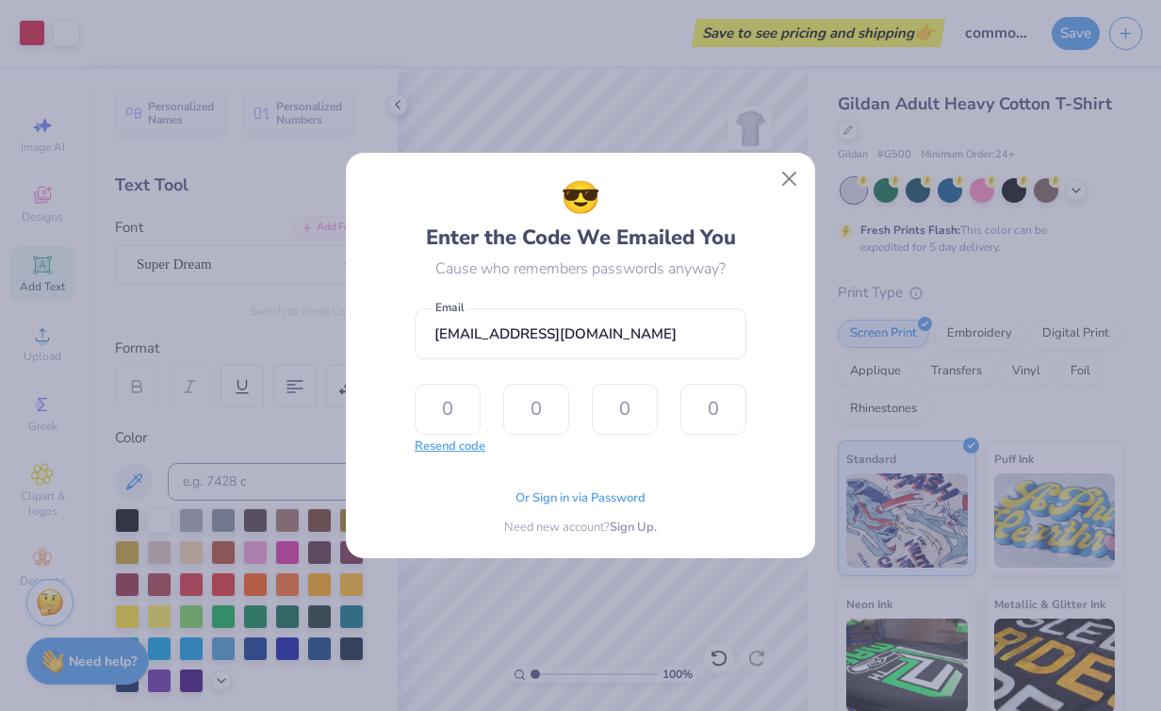
click at [448, 451] on button "Resend code" at bounding box center [450, 446] width 71 height 19
click at [457, 413] on input "text" at bounding box center [448, 409] width 66 height 51
type input "9"
type input "6"
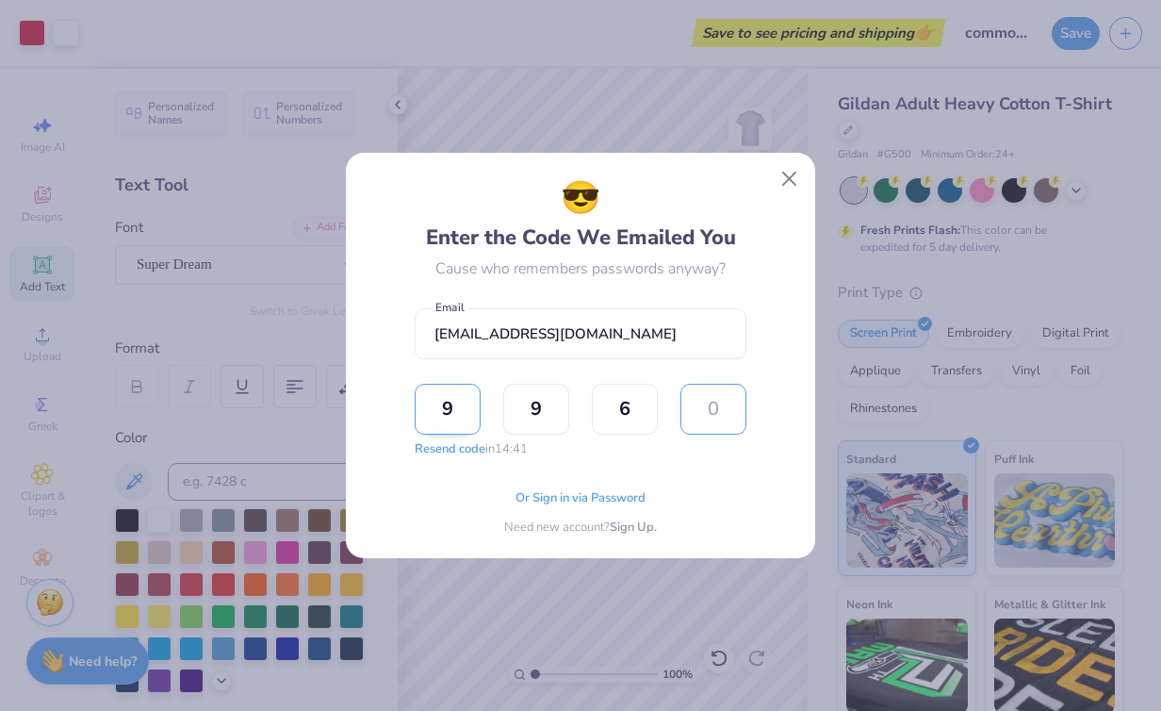
type input "9"
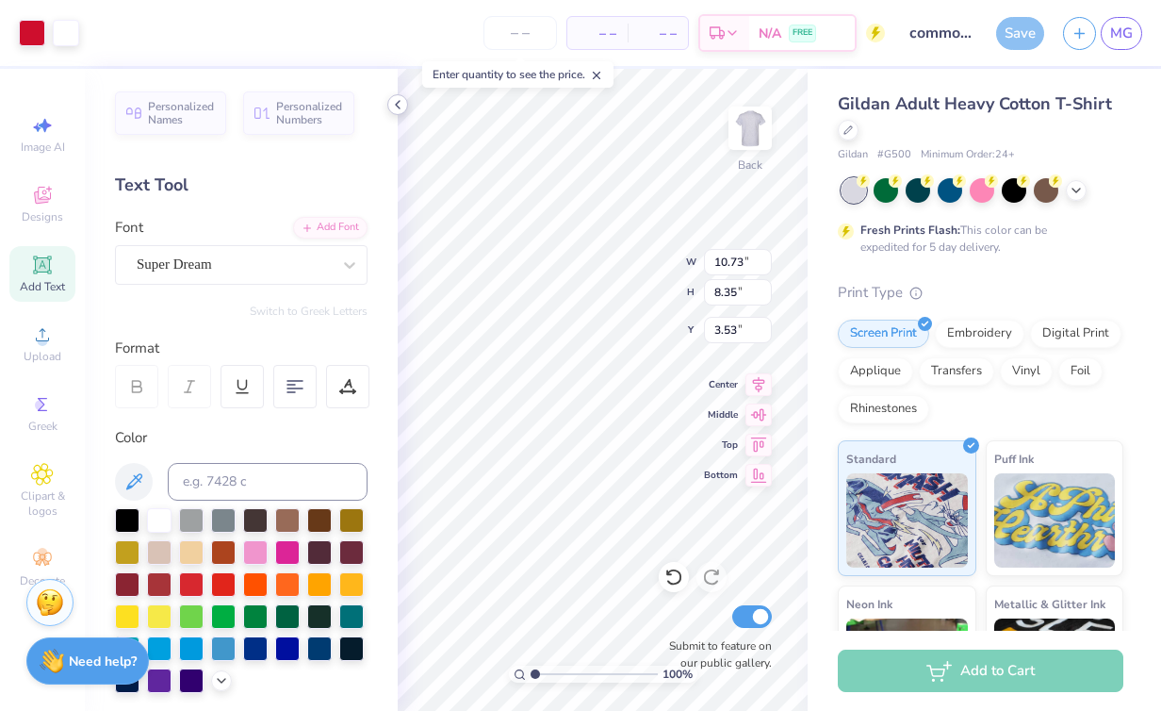
click at [396, 104] on polyline at bounding box center [398, 105] width 4 height 8
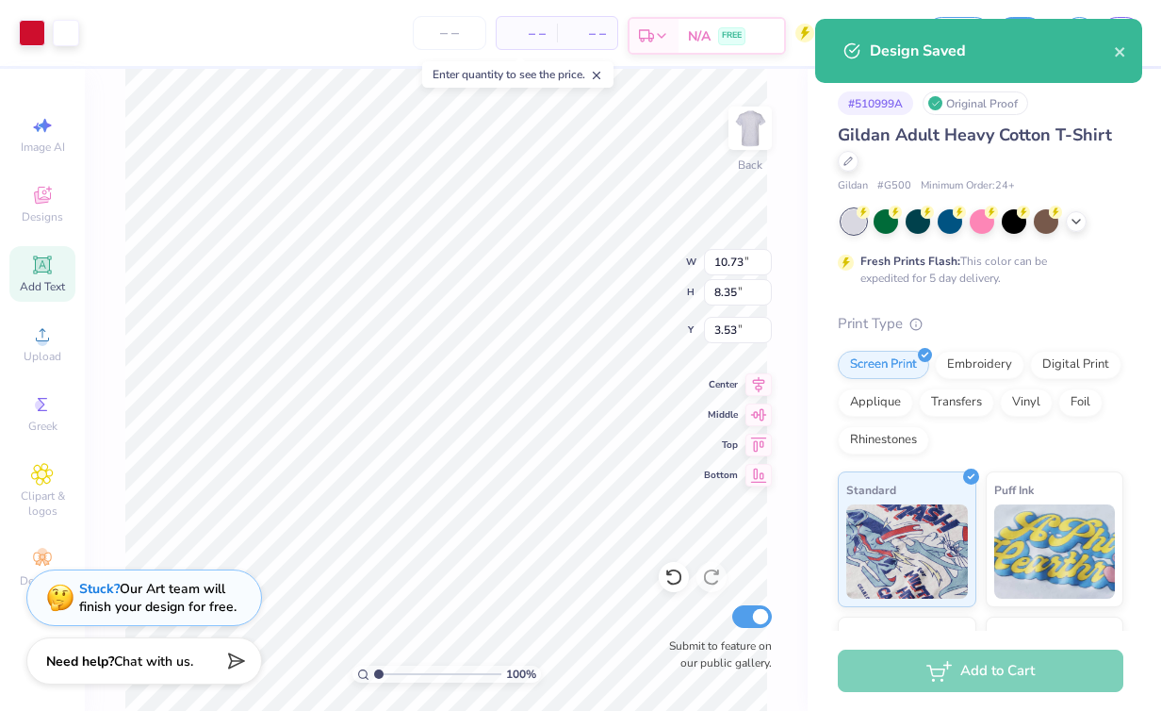
click at [711, 27] on span "N/A" at bounding box center [699, 36] width 23 height 20
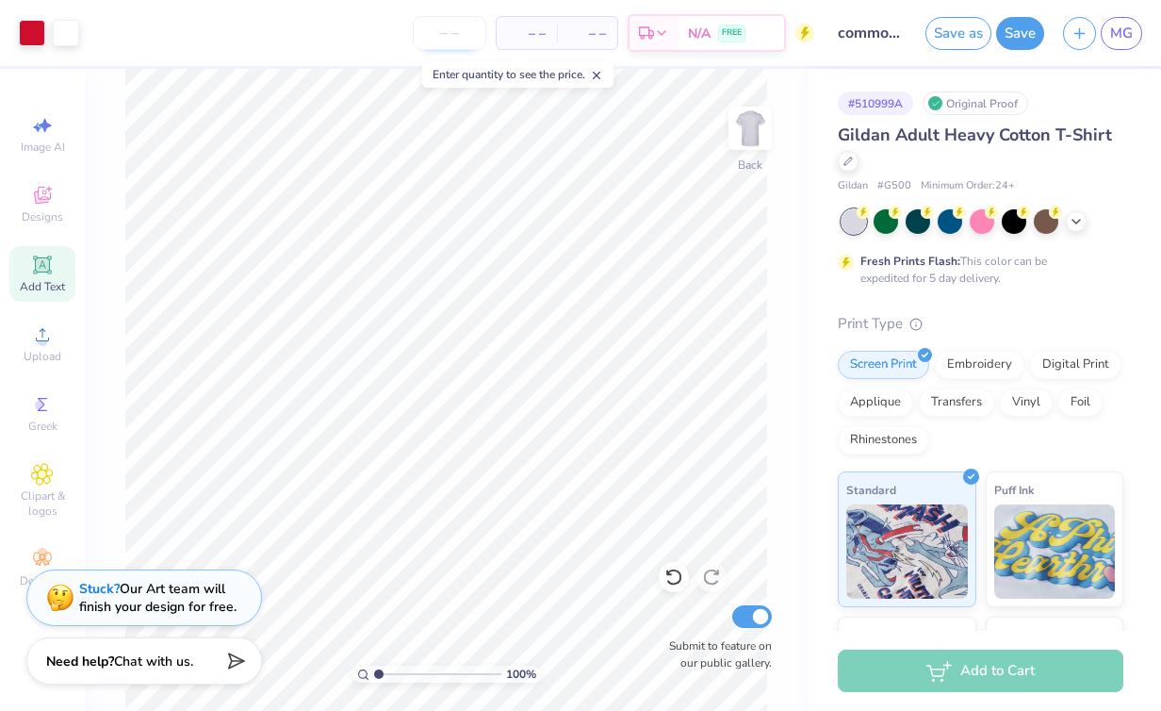
click at [463, 36] on input "number" at bounding box center [450, 33] width 74 height 34
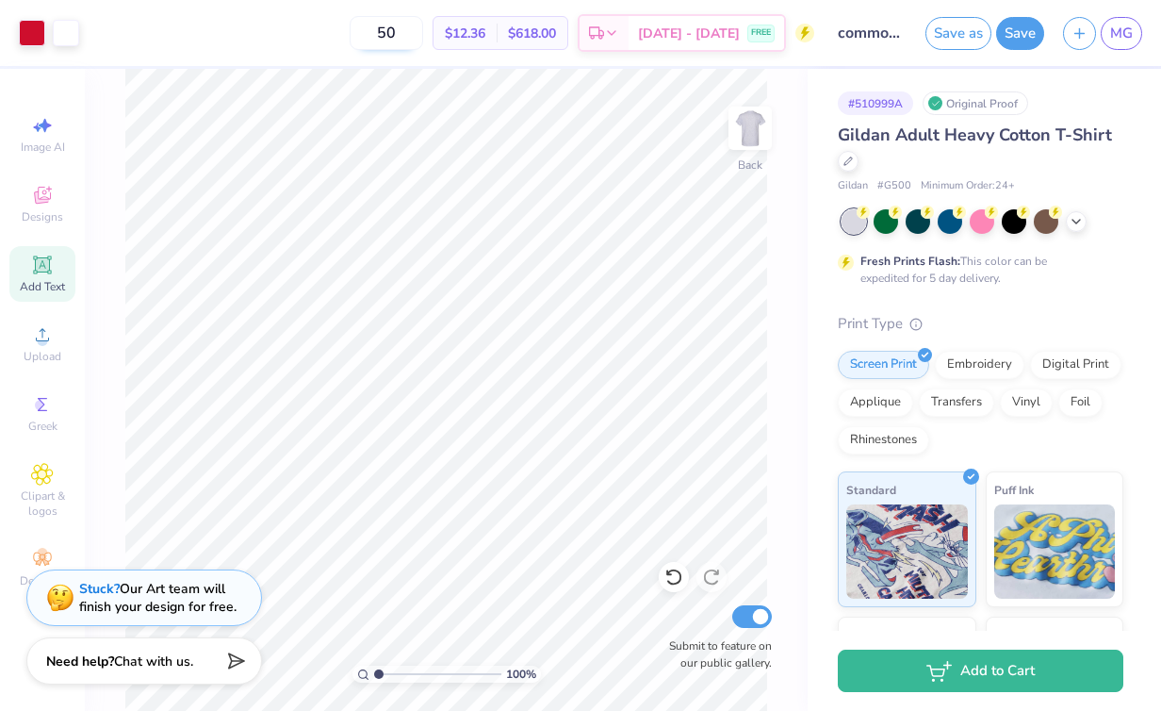
click at [423, 31] on input "50" at bounding box center [387, 33] width 74 height 34
type input "5"
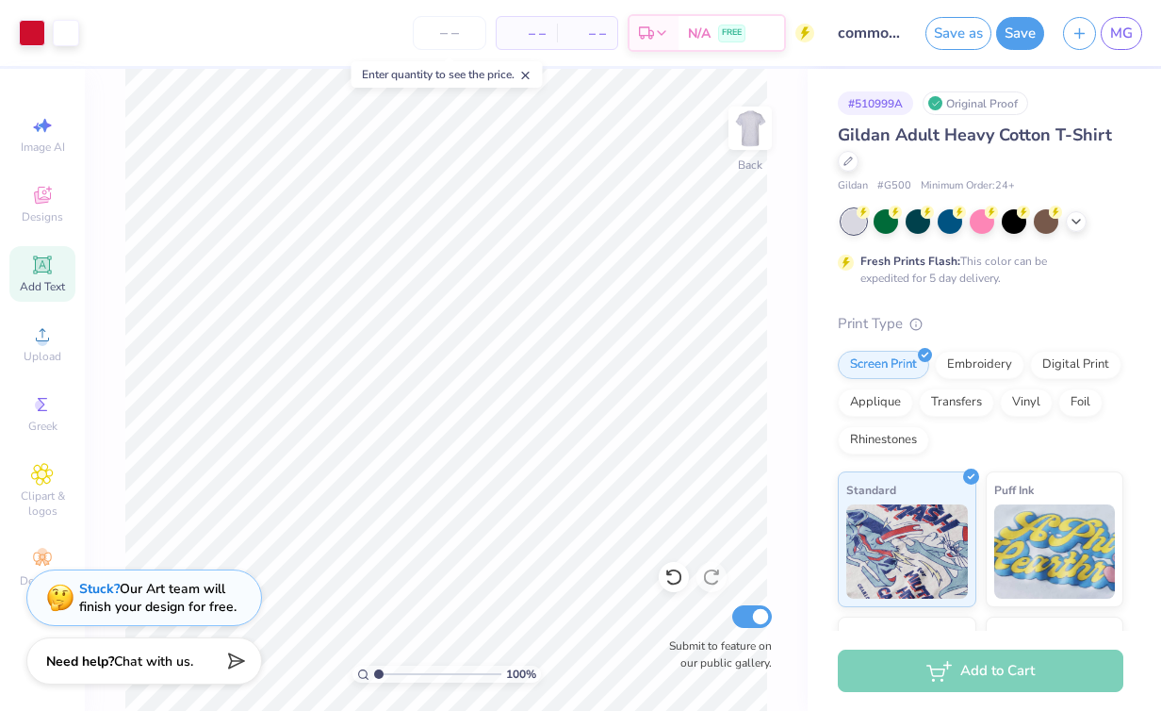
click at [533, 74] on icon at bounding box center [525, 75] width 13 height 13
click at [452, 29] on input "number" at bounding box center [450, 33] width 74 height 34
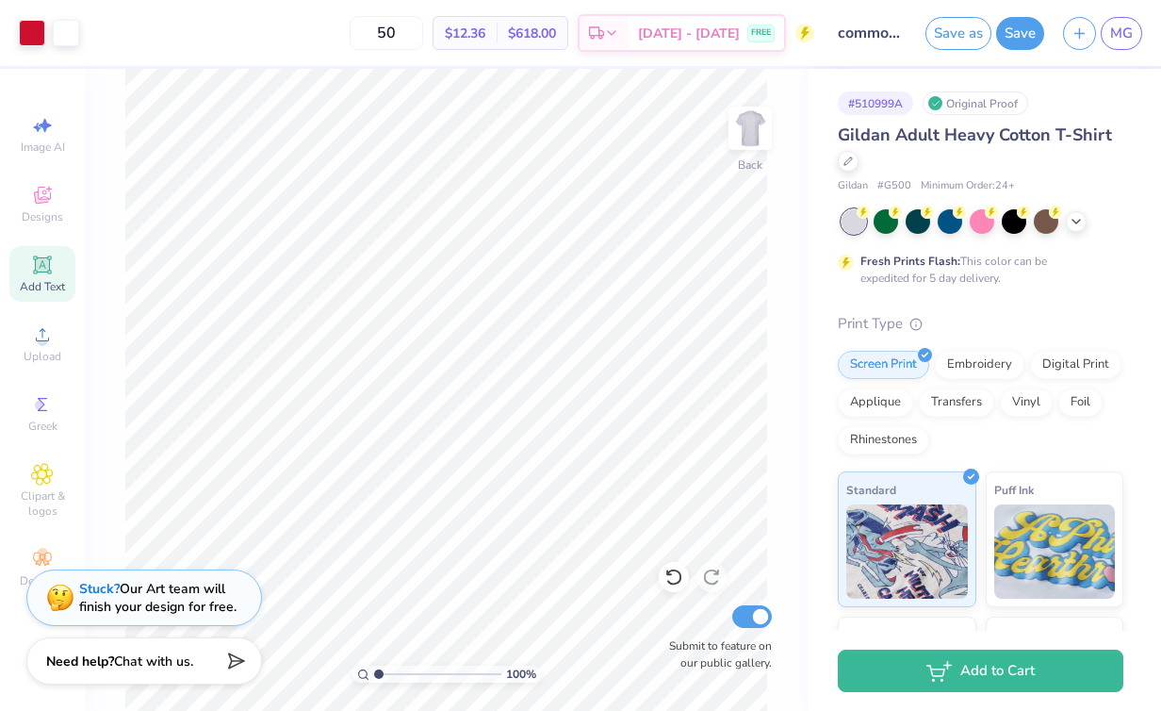
click at [497, 46] on div "$12.36 Per Item" at bounding box center [465, 33] width 63 height 32
click at [485, 33] on span "$12.36" at bounding box center [465, 34] width 41 height 20
click at [423, 37] on input "50" at bounding box center [387, 33] width 74 height 34
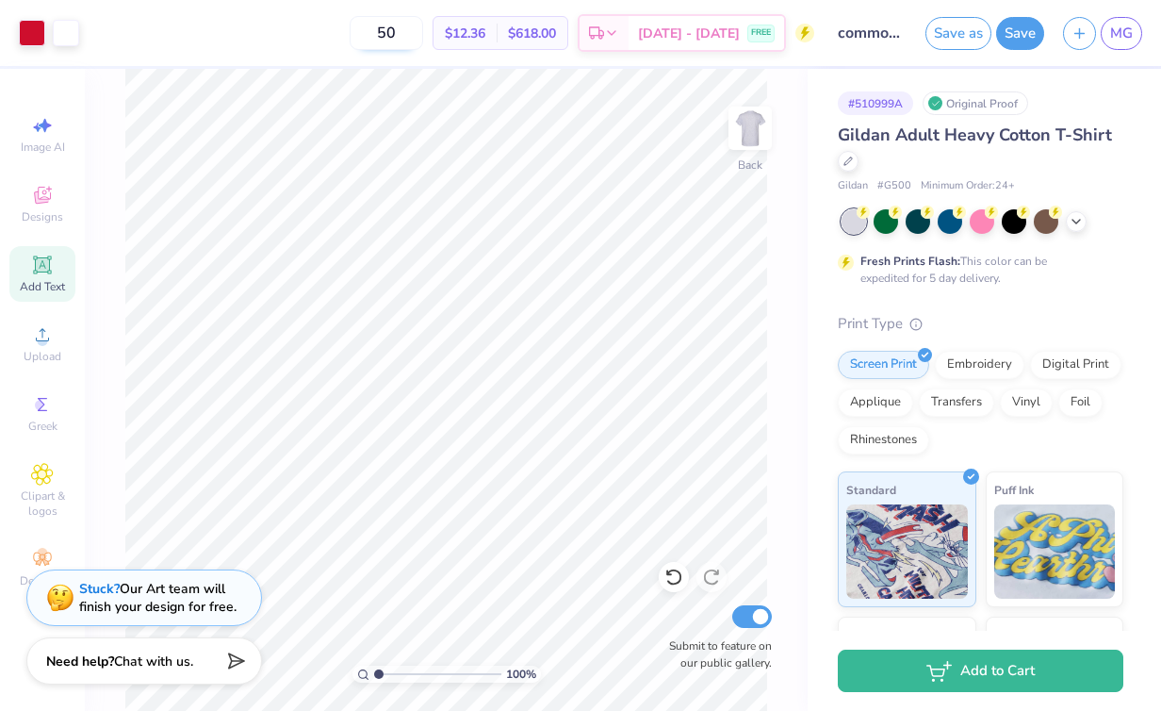
click at [423, 37] on input "50" at bounding box center [387, 33] width 74 height 34
type input "5"
